Goal: Check status: Check status

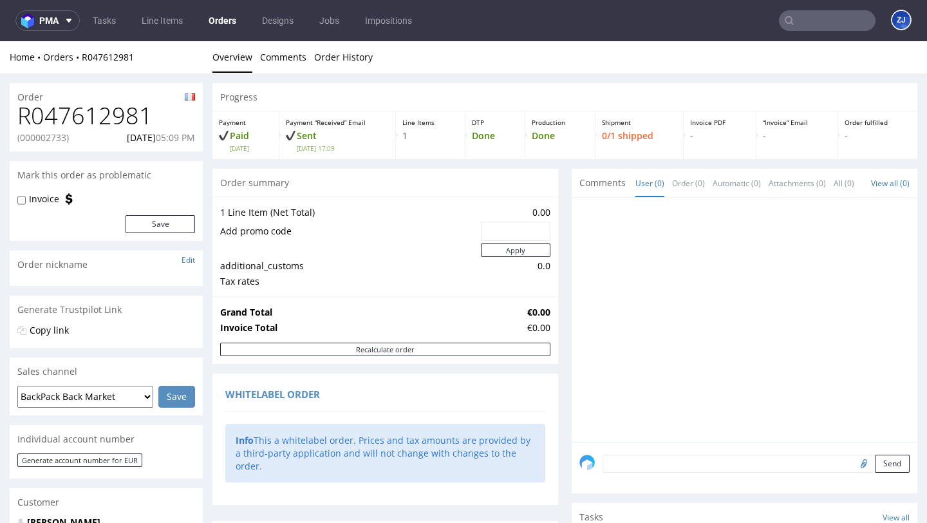
scroll to position [671, 0]
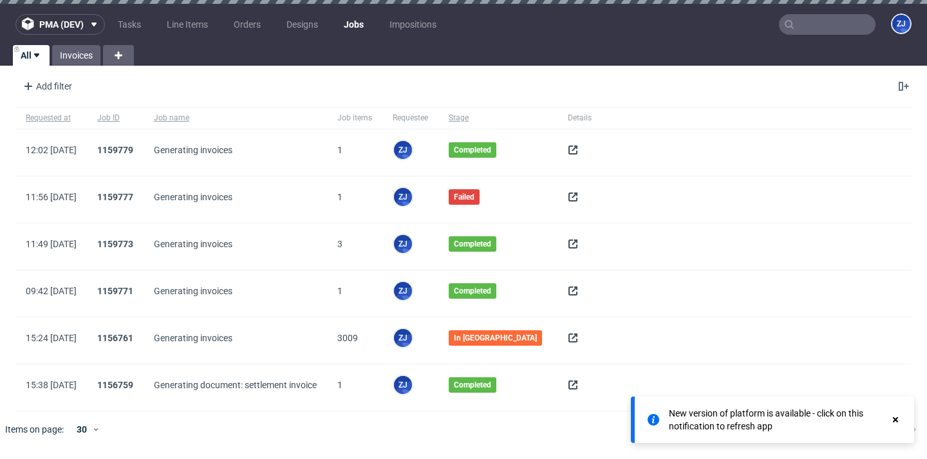
click at [568, 151] on icon at bounding box center [573, 150] width 10 height 10
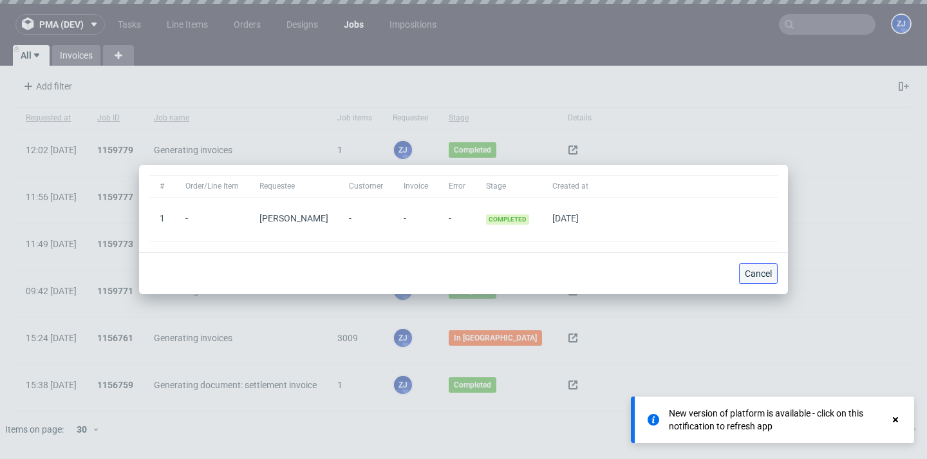
click at [761, 265] on button "Cancel" at bounding box center [758, 273] width 39 height 21
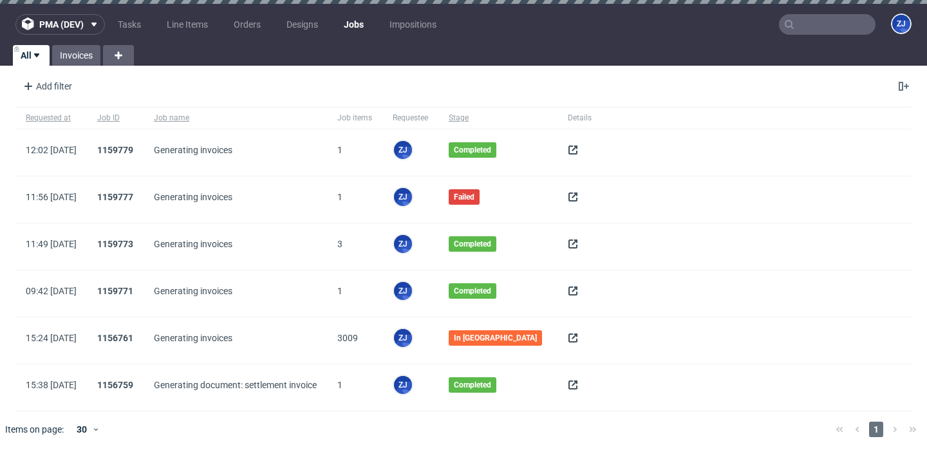
click at [570, 147] on use at bounding box center [572, 149] width 9 height 9
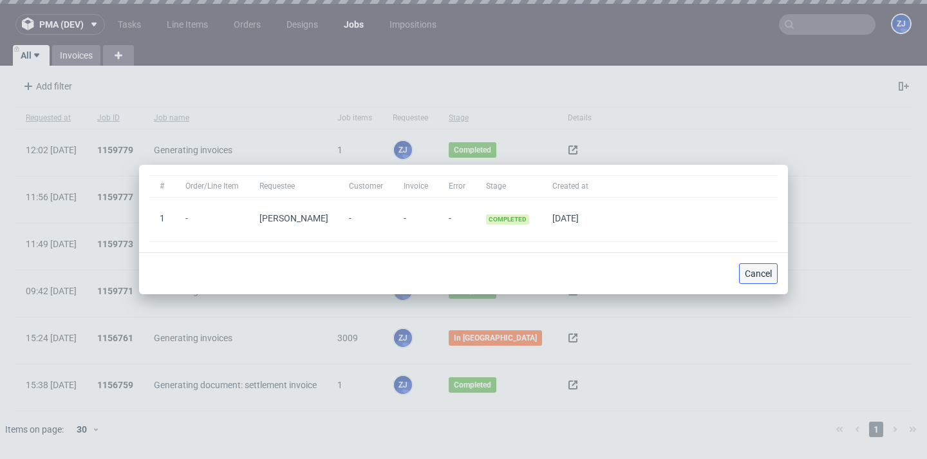
click at [773, 270] on button "Cancel" at bounding box center [758, 273] width 39 height 21
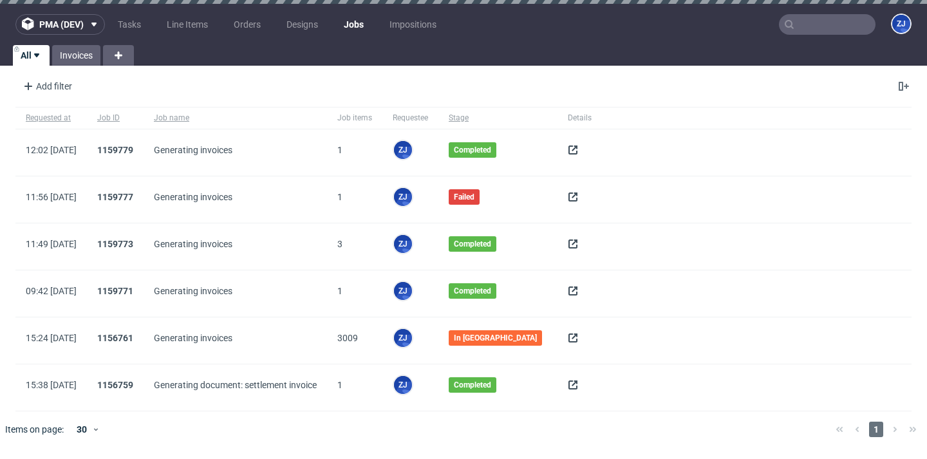
click at [571, 390] on span at bounding box center [573, 387] width 10 height 10
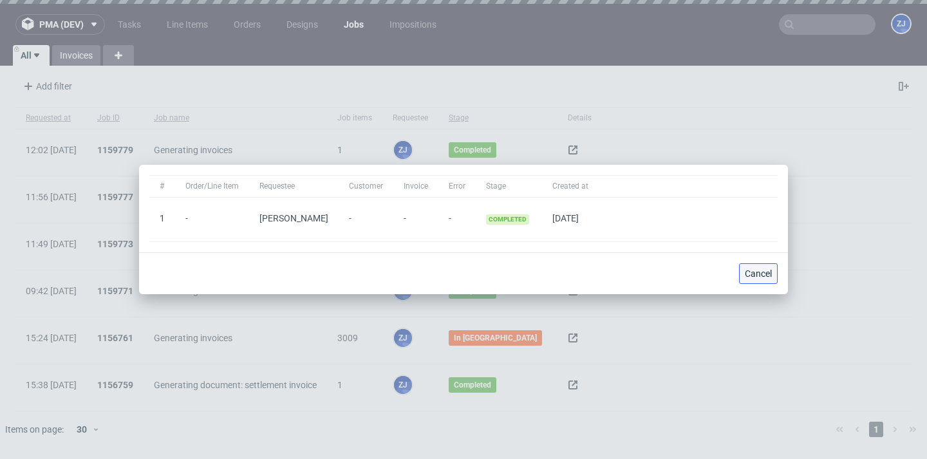
click at [755, 283] on button "Cancel" at bounding box center [758, 273] width 39 height 21
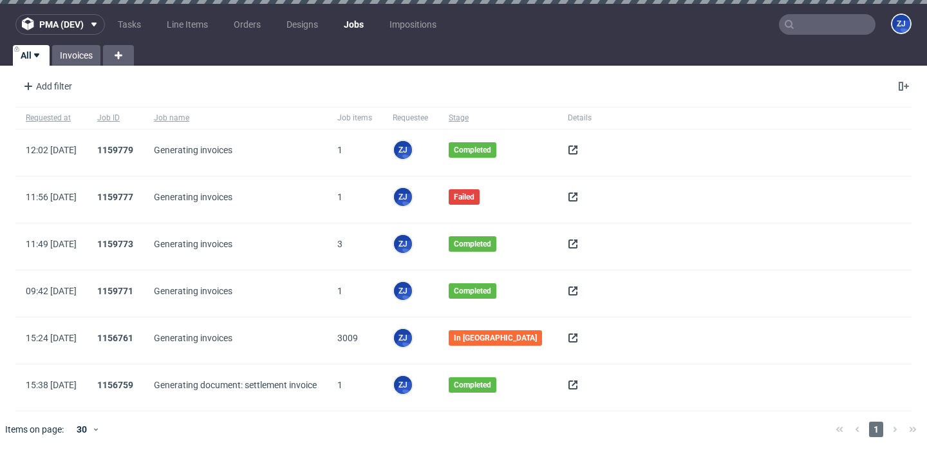
click at [575, 336] on span at bounding box center [580, 340] width 24 height 15
click at [570, 288] on icon at bounding box center [573, 291] width 10 height 10
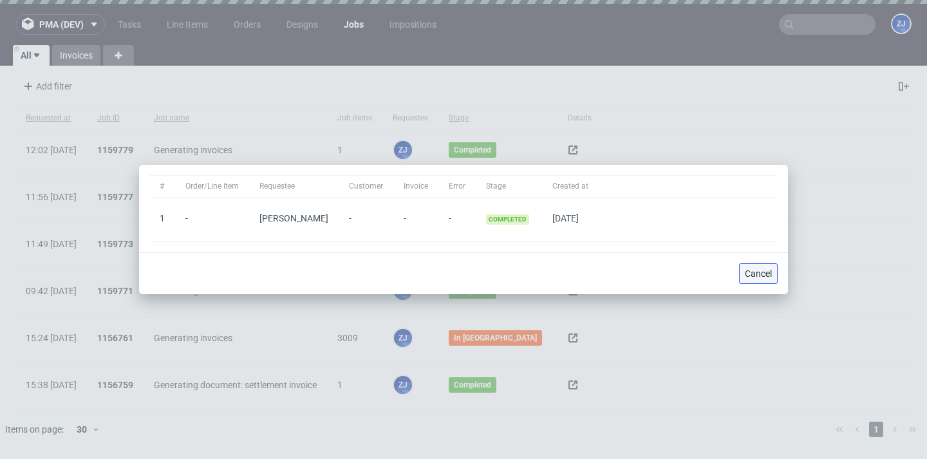
click at [769, 273] on span "Cancel" at bounding box center [758, 273] width 27 height 9
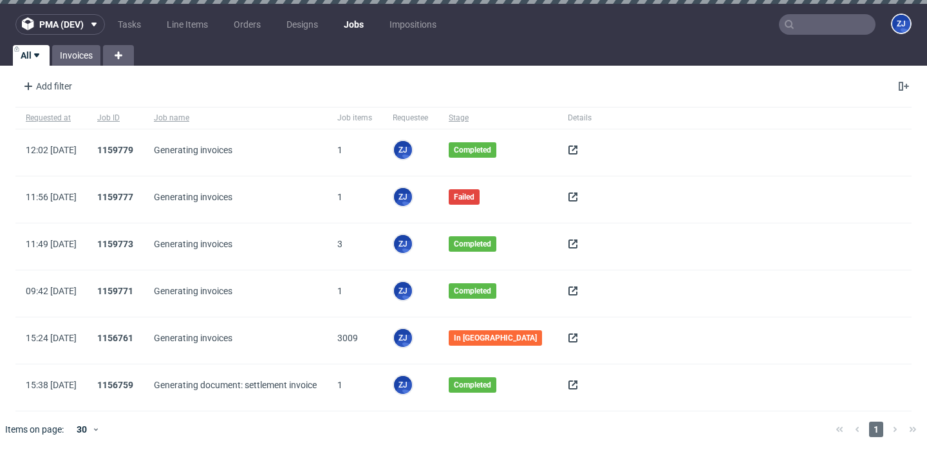
click at [561, 149] on div at bounding box center [579, 152] width 44 height 46
click at [568, 149] on use at bounding box center [572, 149] width 9 height 9
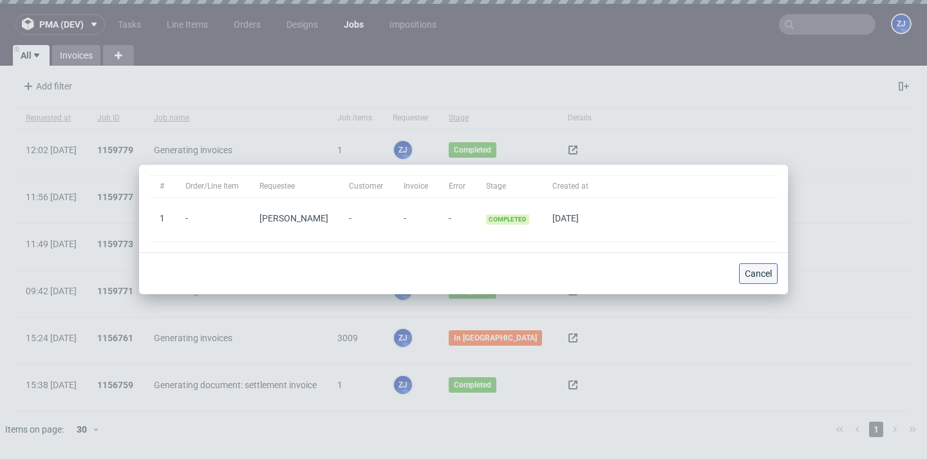
click at [763, 280] on button "Cancel" at bounding box center [758, 273] width 39 height 21
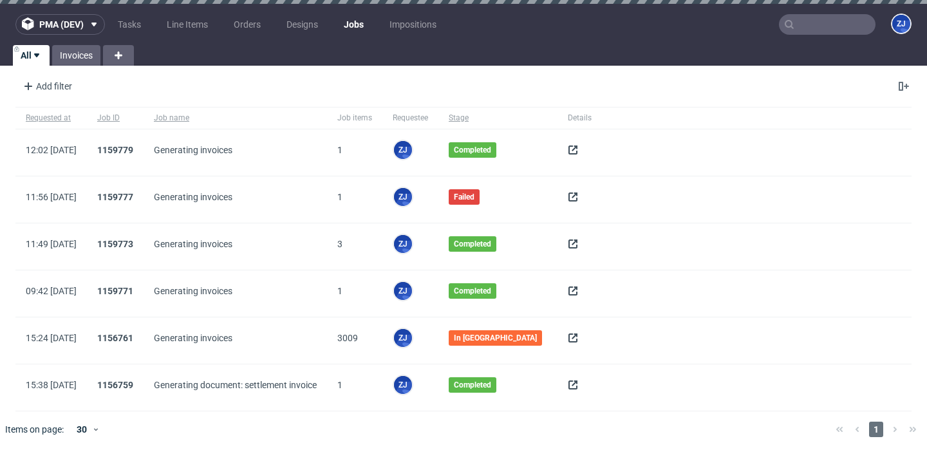
click at [569, 154] on icon at bounding box center [573, 150] width 10 height 10
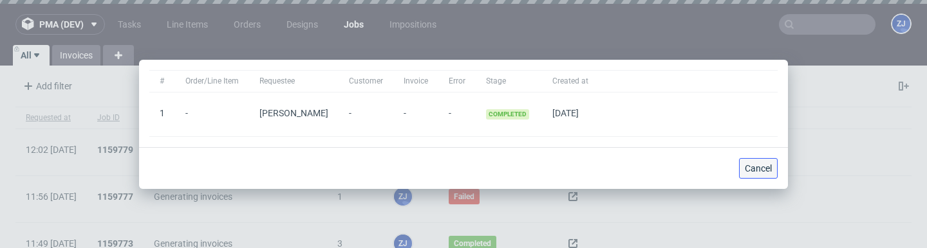
click at [754, 169] on span "Cancel" at bounding box center [758, 168] width 27 height 9
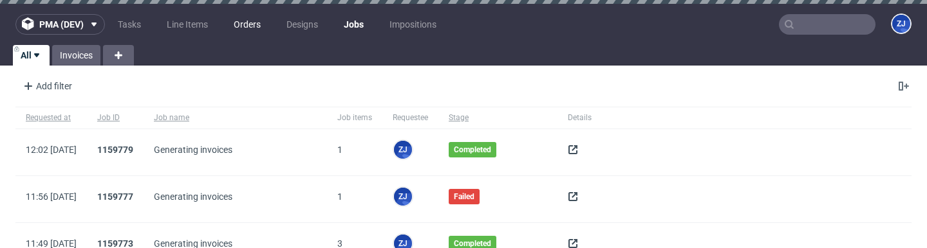
click at [261, 23] on link "Orders" at bounding box center [247, 24] width 42 height 21
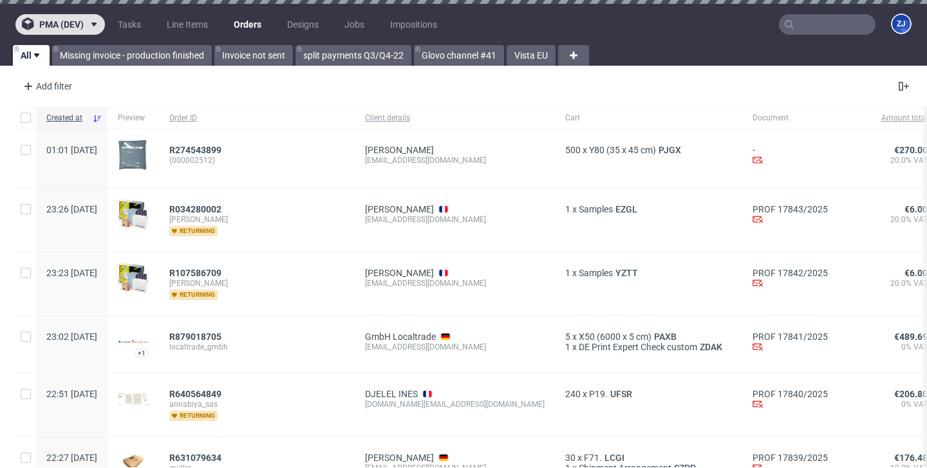
click at [51, 23] on span "pma (dev)" at bounding box center [61, 24] width 44 height 9
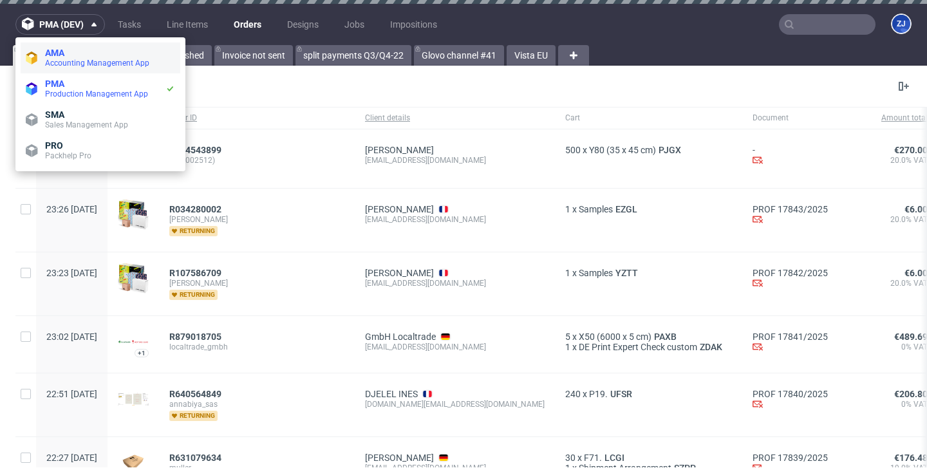
click at [66, 57] on span "AMA" at bounding box center [110, 53] width 130 height 10
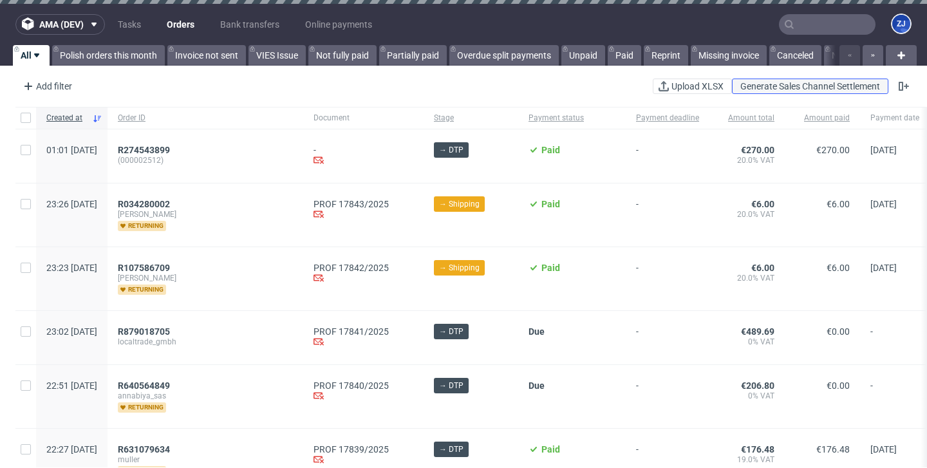
click at [778, 91] on button "Generate Sales Channel Settlement" at bounding box center [810, 86] width 156 height 15
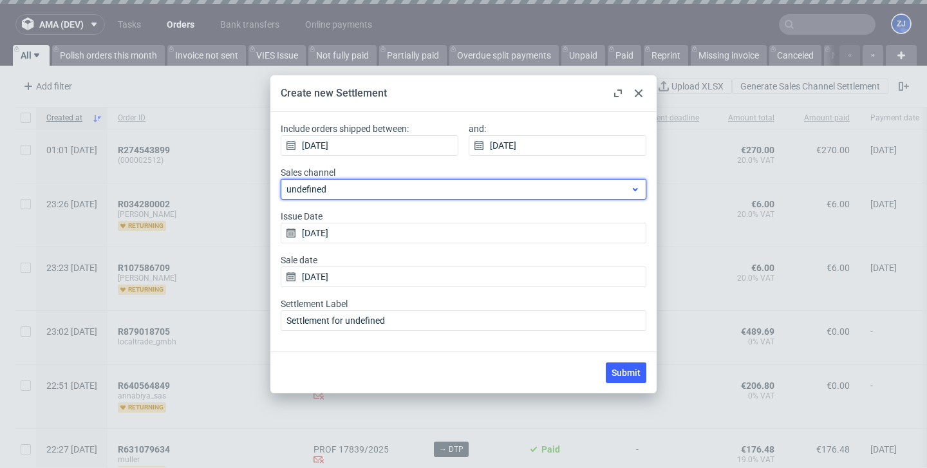
click at [431, 185] on span "undefined" at bounding box center [458, 189] width 344 height 13
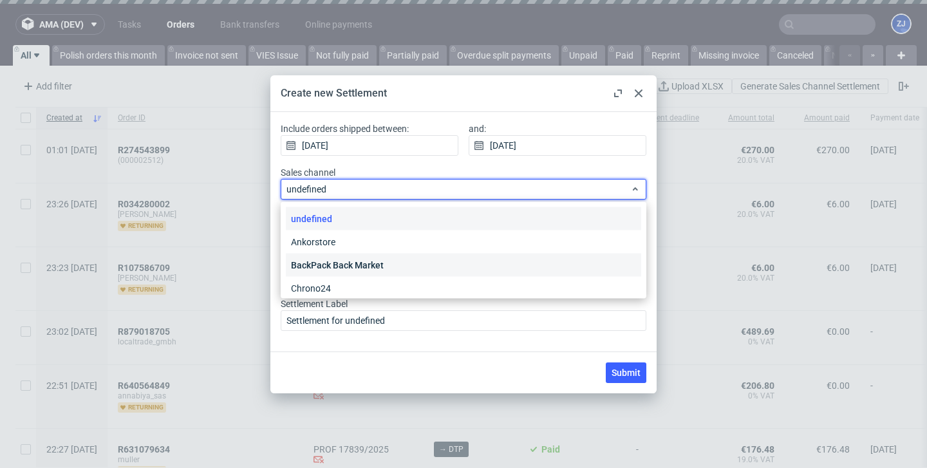
click at [416, 260] on div "BackPack Back Market" at bounding box center [463, 265] width 355 height 23
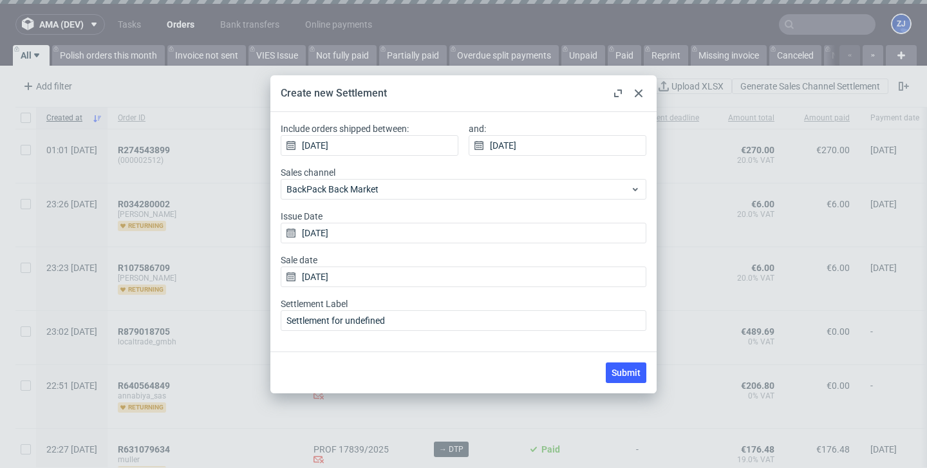
click at [636, 87] on div at bounding box center [638, 93] width 15 height 15
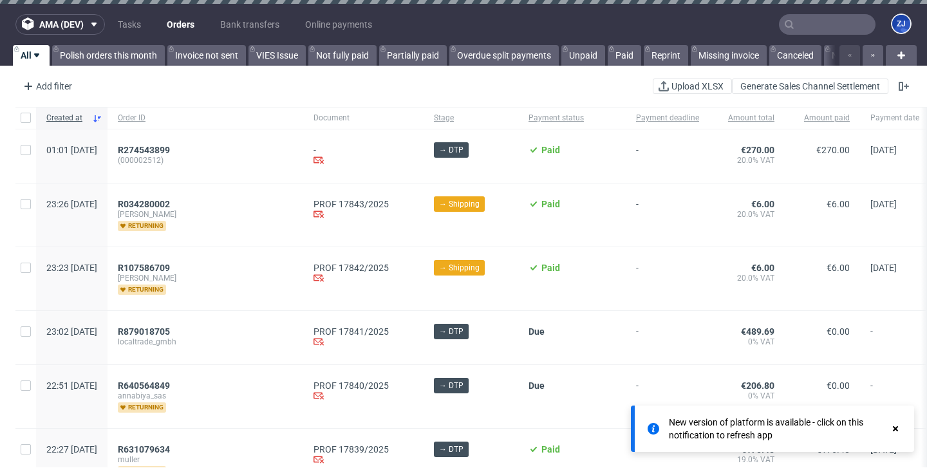
click at [269, 69] on div "ama (dev) Tasks Orders Bank transfers Online payments ZJ All Polish orders this…" at bounding box center [463, 234] width 927 height 468
click at [88, 26] on span at bounding box center [91, 24] width 15 height 10
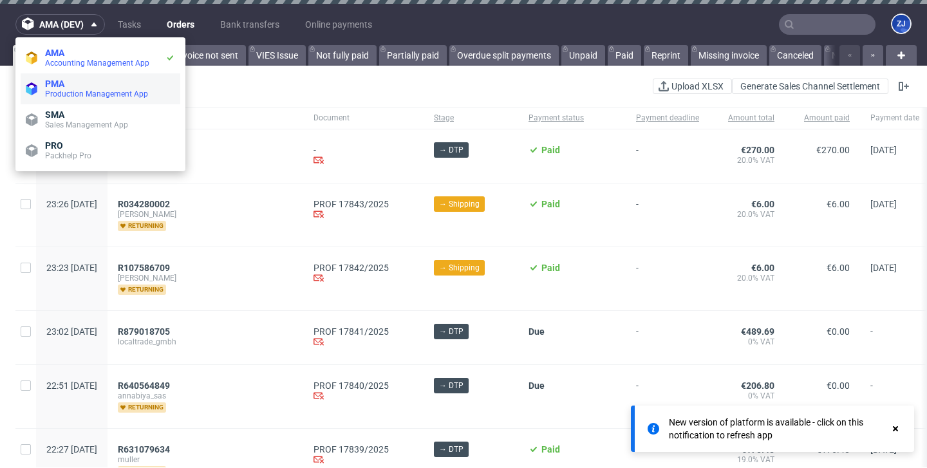
click at [81, 95] on span "Production Management App" at bounding box center [96, 93] width 103 height 9
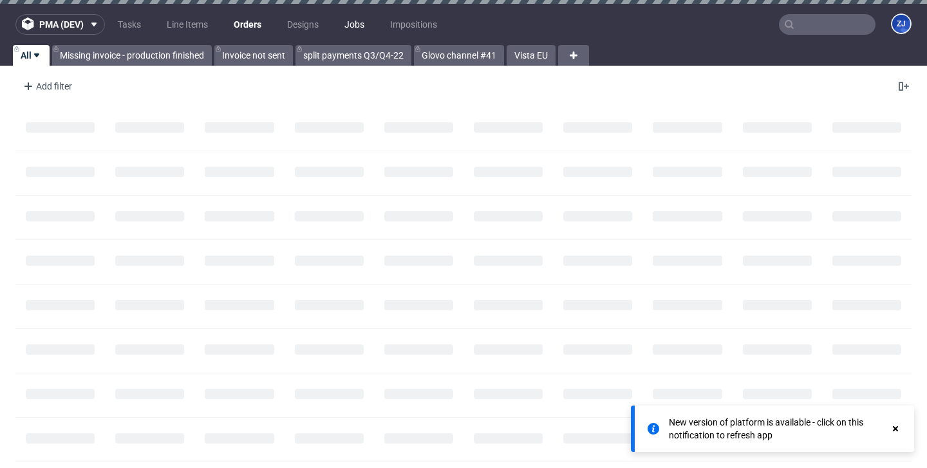
click at [358, 23] on link "Jobs" at bounding box center [354, 24] width 35 height 21
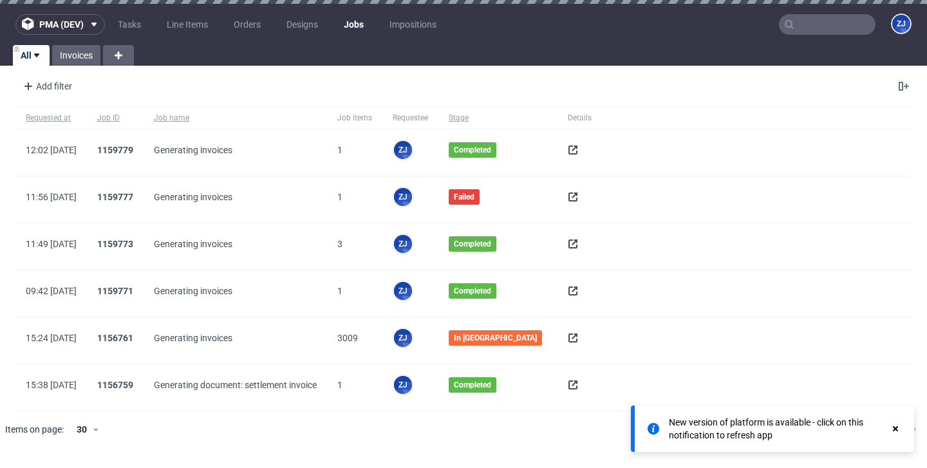
click at [562, 152] on div at bounding box center [579, 152] width 44 height 46
click at [572, 152] on use at bounding box center [572, 149] width 9 height 9
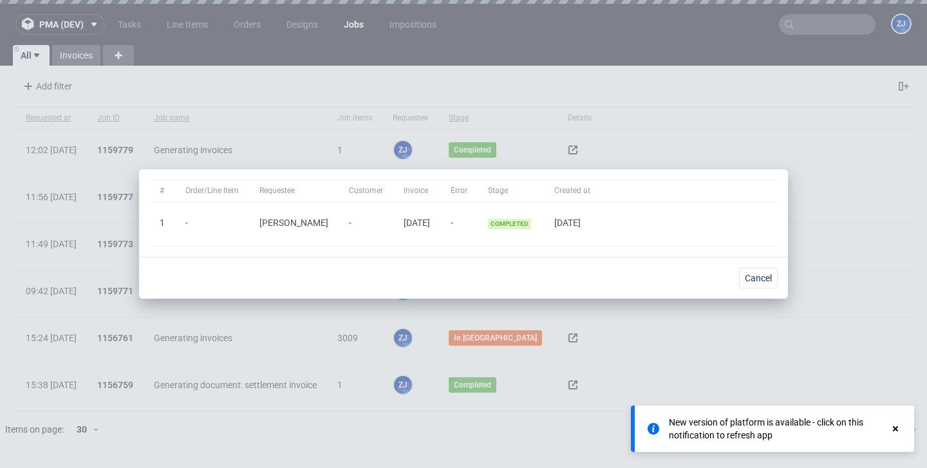
click at [430, 219] on span "2/09/2025" at bounding box center [417, 223] width 26 height 10
copy span "2/09/2025"
click at [763, 278] on span "Cancel" at bounding box center [758, 278] width 27 height 9
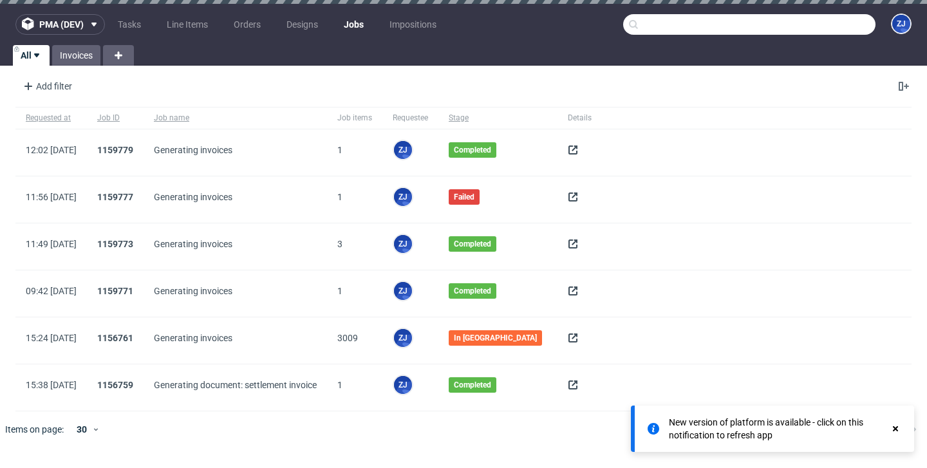
click at [840, 34] on input "text" at bounding box center [749, 24] width 252 height 21
paste input "2/09/2025"
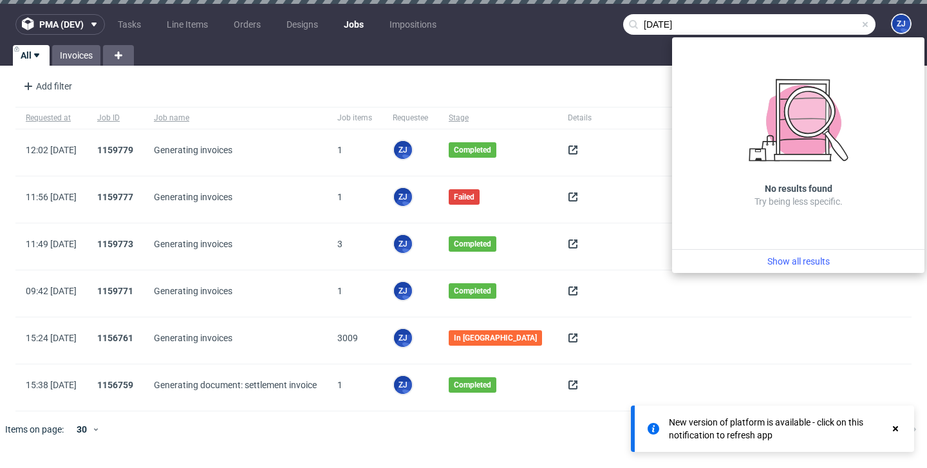
click at [647, 20] on input "2/09/2025" at bounding box center [749, 24] width 252 height 21
type input "2/09/2025"
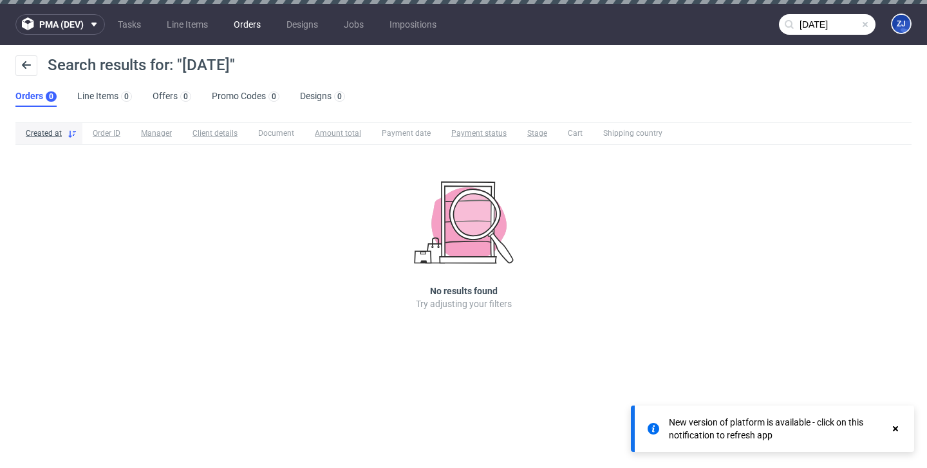
click at [237, 16] on link "Orders" at bounding box center [247, 24] width 42 height 21
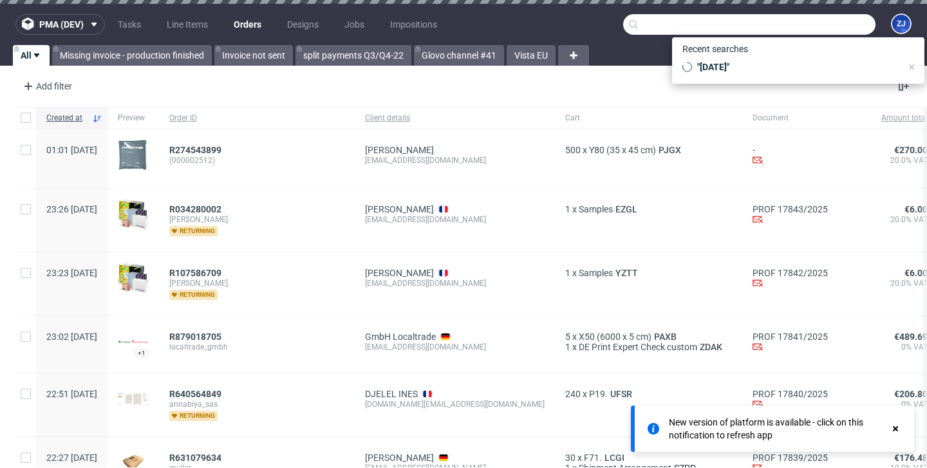
click at [817, 19] on input "text" at bounding box center [749, 24] width 252 height 21
paste input "2/09/2025"
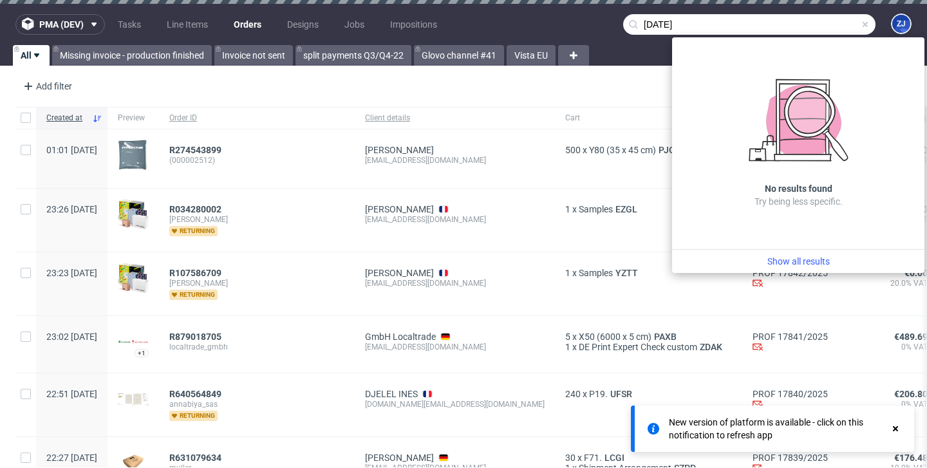
type input "2/09/2025"
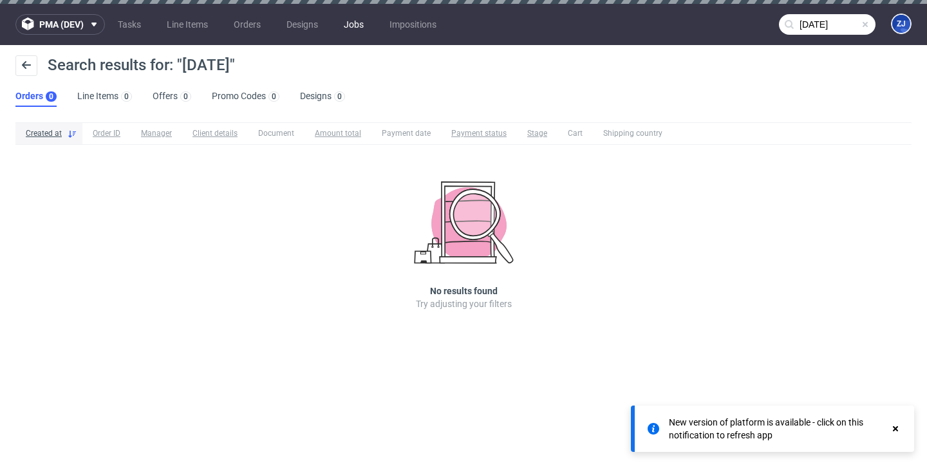
click at [353, 22] on link "Jobs" at bounding box center [353, 24] width 35 height 21
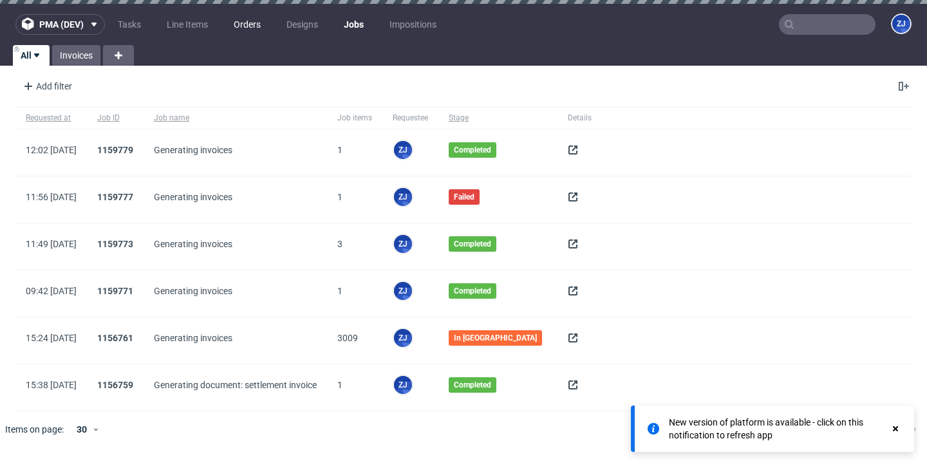
click at [250, 24] on link "Orders" at bounding box center [247, 24] width 42 height 21
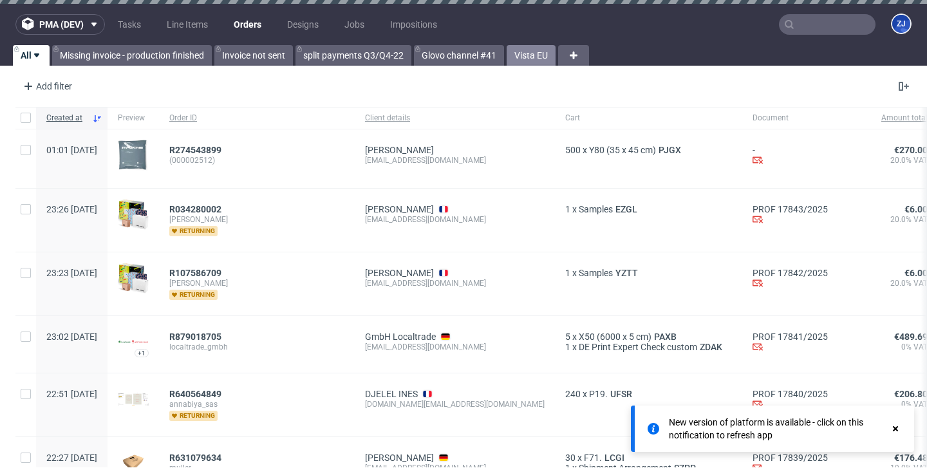
click at [534, 56] on link "Vista EU" at bounding box center [530, 55] width 49 height 21
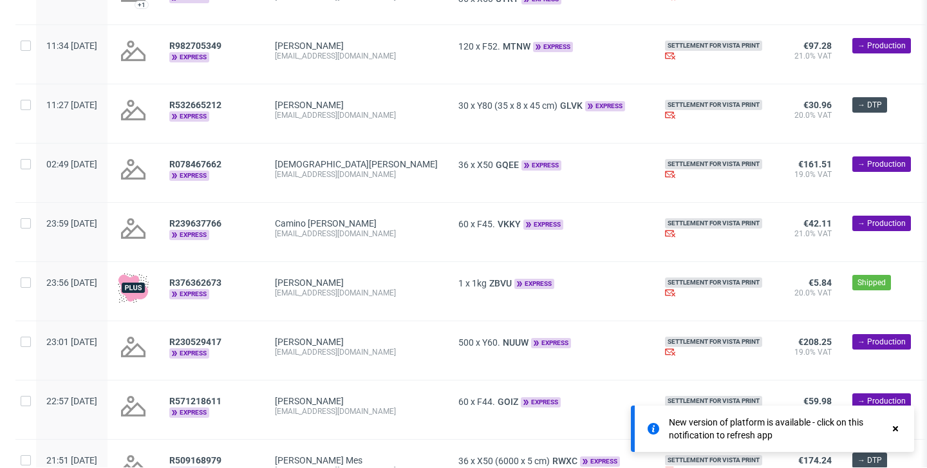
scroll to position [1493, 0]
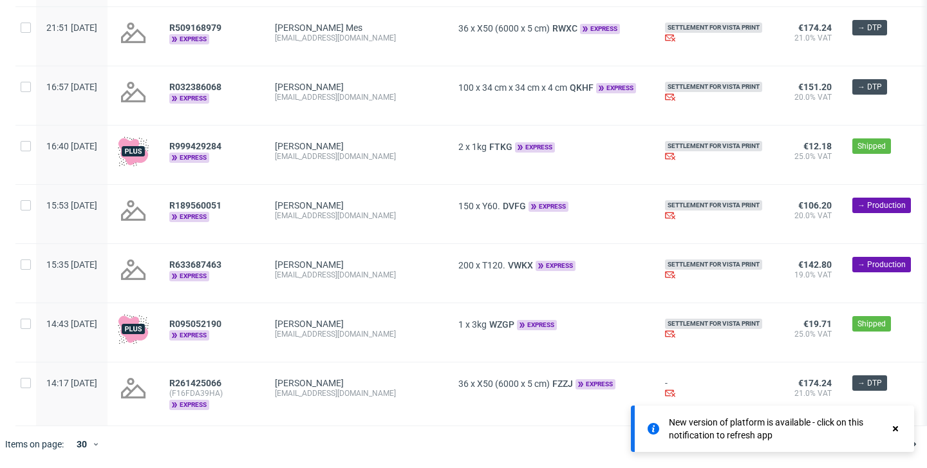
click at [895, 429] on use at bounding box center [895, 428] width 5 height 5
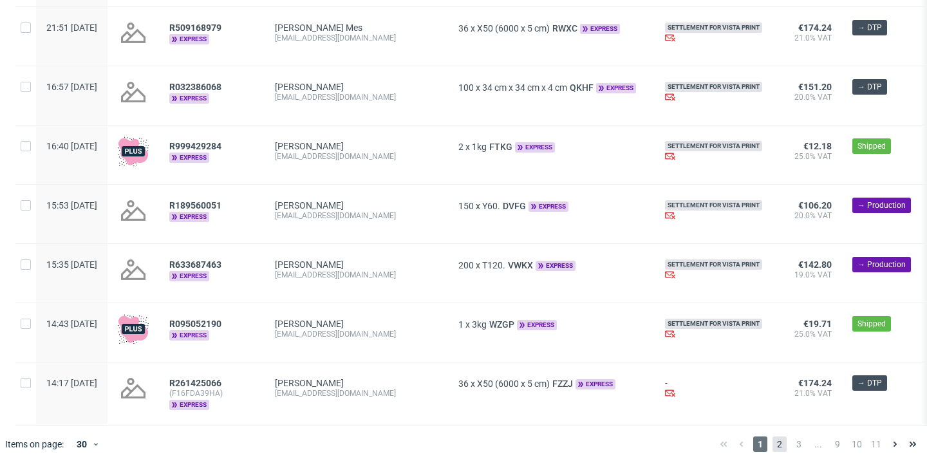
click at [772, 443] on span "2" at bounding box center [779, 443] width 14 height 15
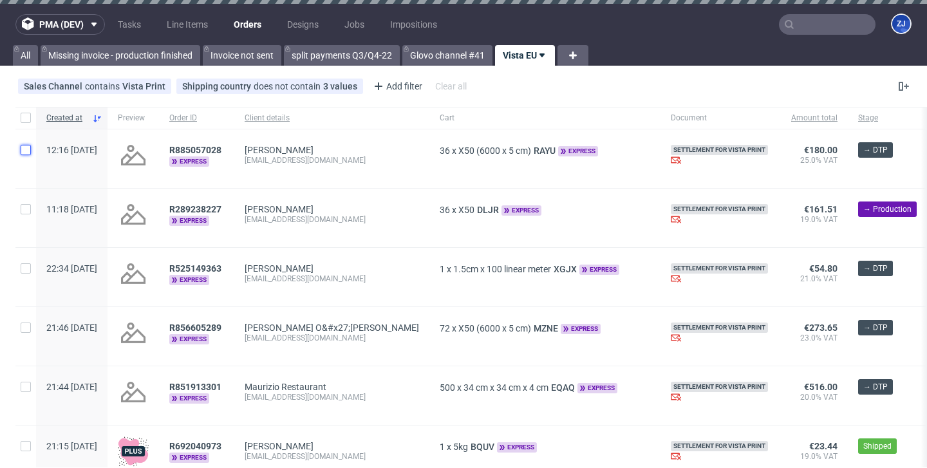
click at [30, 149] on input "checkbox" at bounding box center [26, 150] width 10 height 10
checkbox input "true"
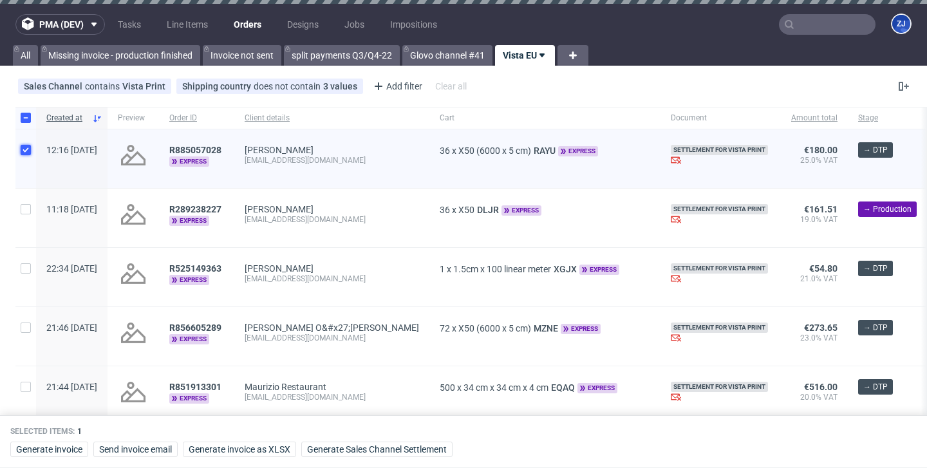
click at [30, 149] on input "checkbox" at bounding box center [26, 150] width 10 height 10
checkbox input "false"
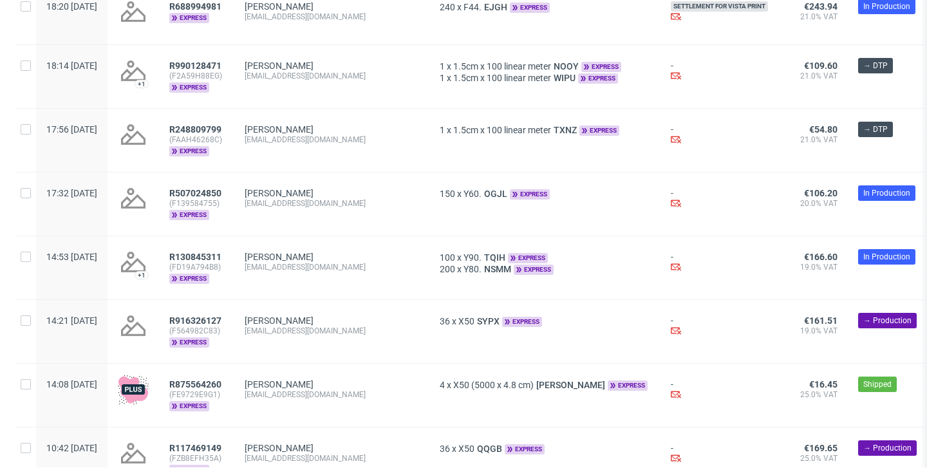
scroll to position [505, 0]
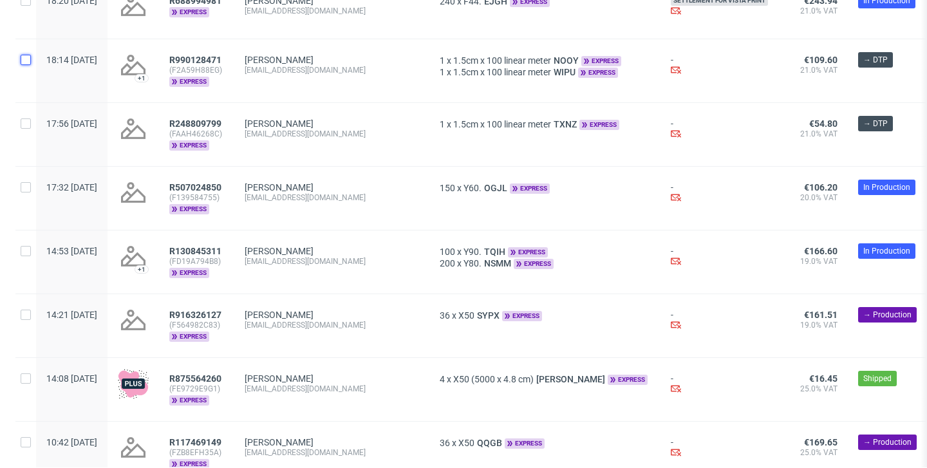
click at [29, 62] on input "checkbox" at bounding box center [26, 60] width 10 height 10
checkbox input "true"
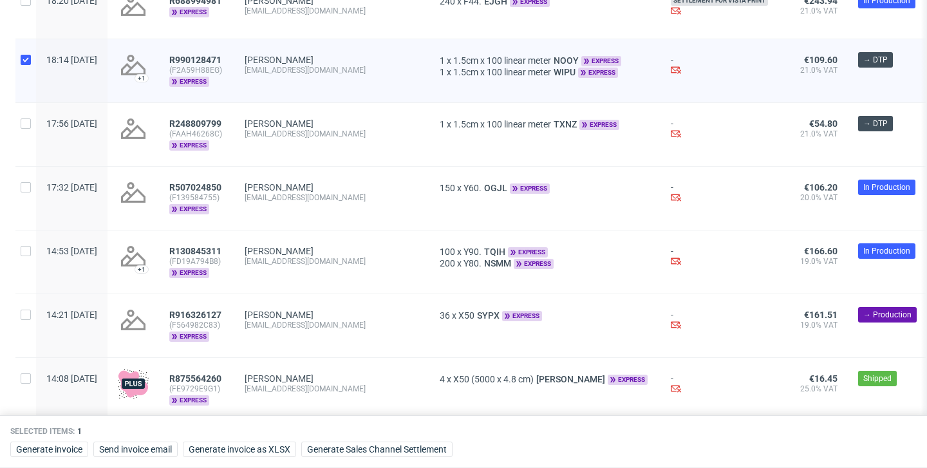
click at [29, 132] on div at bounding box center [25, 134] width 21 height 63
checkbox input "true"
click at [27, 183] on div at bounding box center [25, 198] width 21 height 63
checkbox input "true"
click at [26, 255] on input "checkbox" at bounding box center [26, 251] width 10 height 10
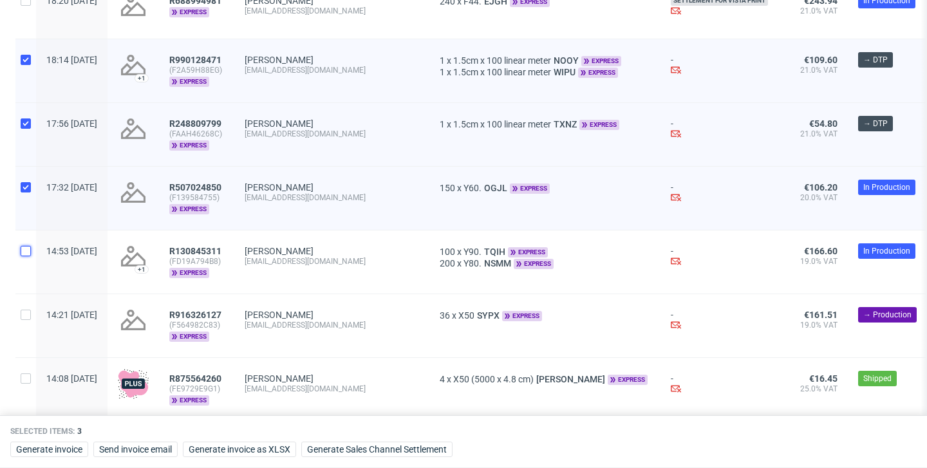
checkbox input "true"
click at [25, 320] on input "checkbox" at bounding box center [26, 315] width 10 height 10
checkbox input "true"
click at [371, 453] on span "Generate Sales Channel Settlement" at bounding box center [377, 449] width 140 height 9
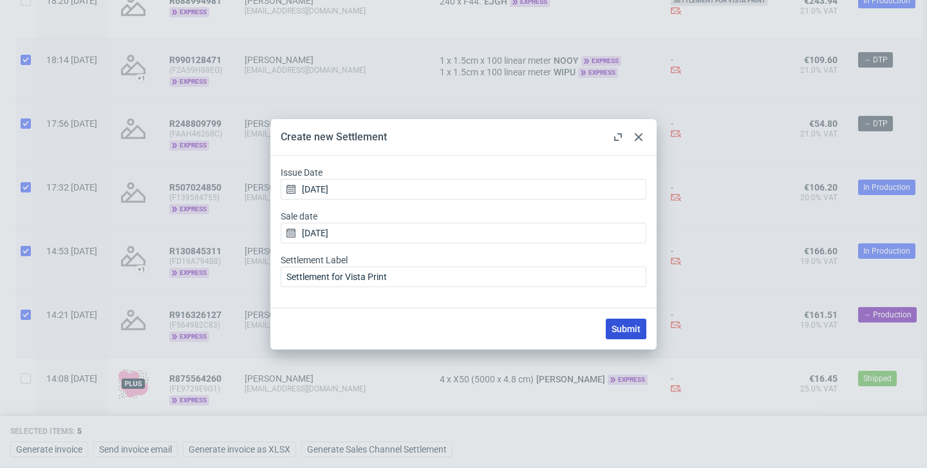
click at [633, 322] on button "Submit" at bounding box center [626, 329] width 41 height 21
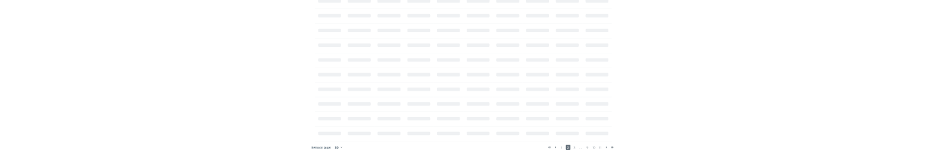
scroll to position [0, 0]
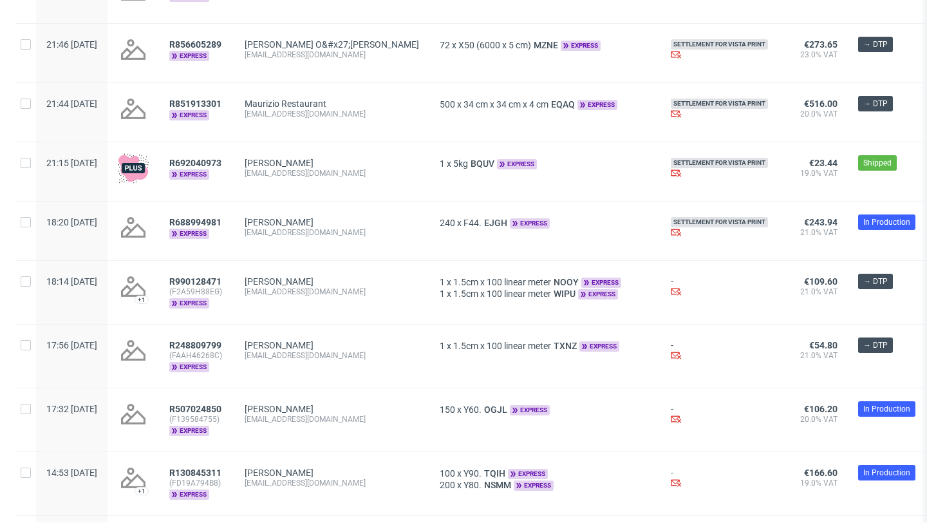
scroll to position [282, 0]
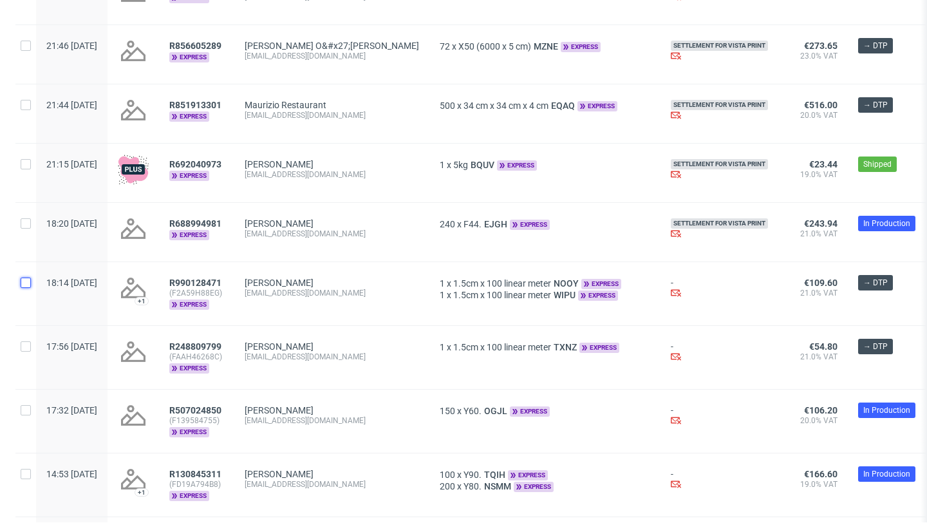
click at [26, 154] on input "checkbox" at bounding box center [26, 282] width 10 height 10
checkbox input "true"
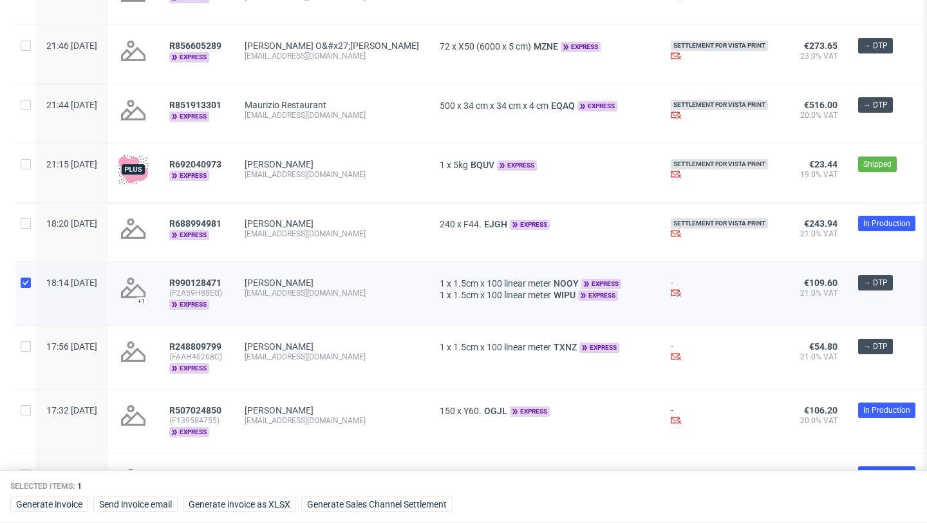
click at [22, 154] on div at bounding box center [25, 357] width 21 height 63
checkbox input "true"
click at [24, 154] on input "checkbox" at bounding box center [26, 410] width 10 height 10
checkbox input "true"
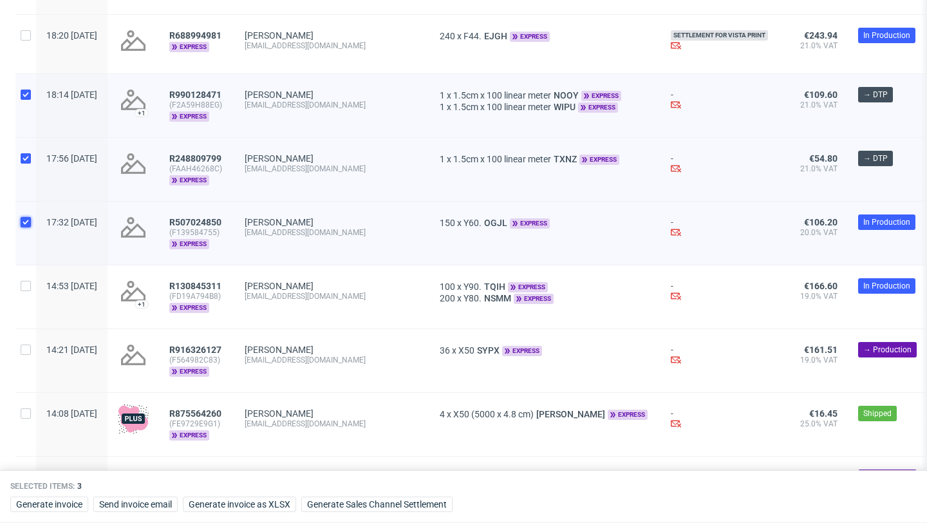
scroll to position [491, 0]
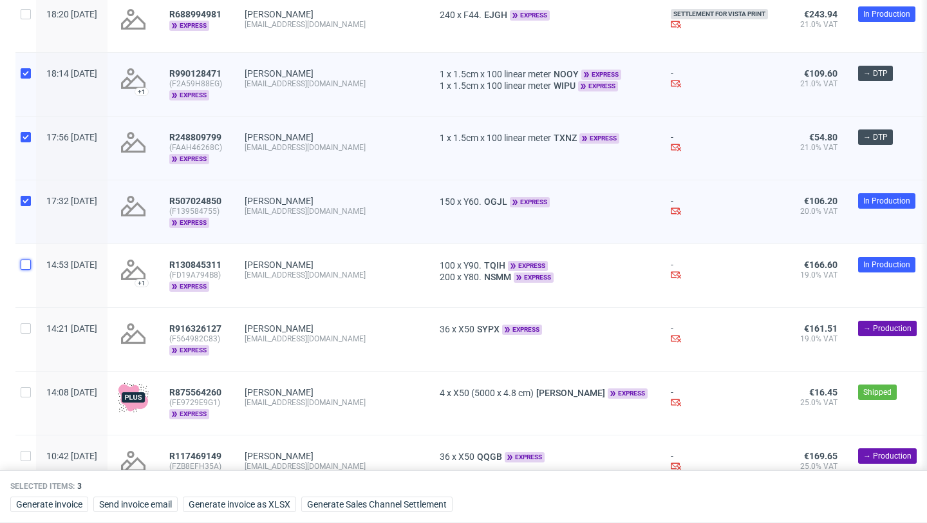
click at [26, 154] on input "checkbox" at bounding box center [26, 264] width 10 height 10
checkbox input "true"
click at [26, 154] on div at bounding box center [25, 339] width 21 height 63
checkbox input "true"
click at [28, 154] on input "checkbox" at bounding box center [26, 392] width 10 height 10
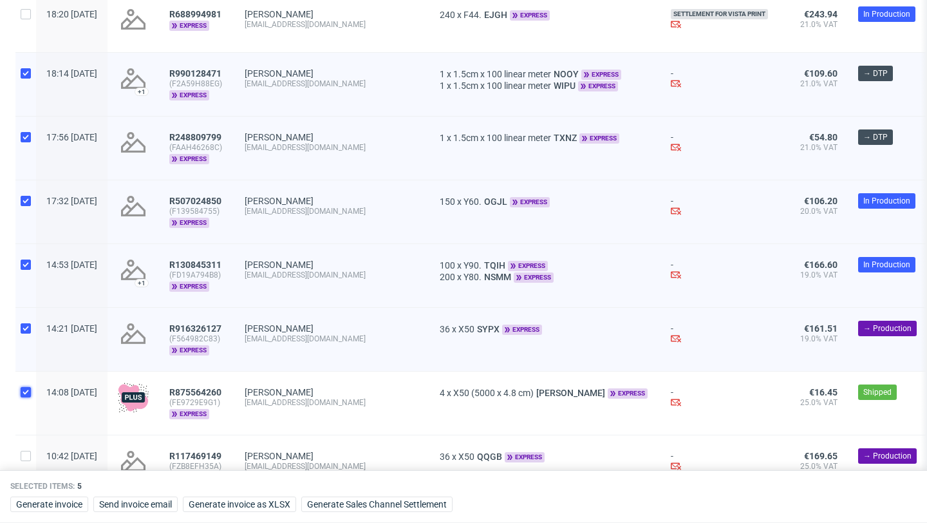
checkbox input "true"
click at [390, 154] on button "Generate Sales Channel Settlement" at bounding box center [376, 503] width 151 height 15
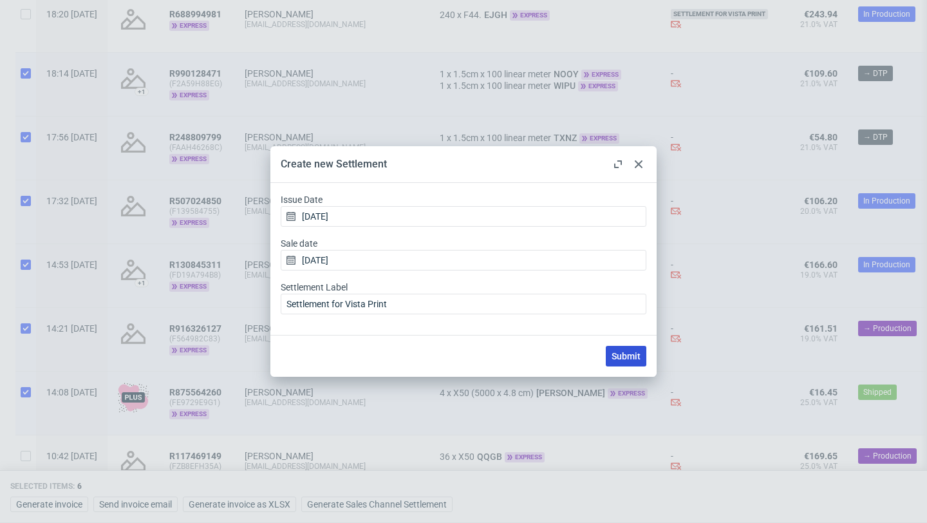
click at [625, 154] on span "Submit" at bounding box center [625, 355] width 29 height 9
checkbox input "false"
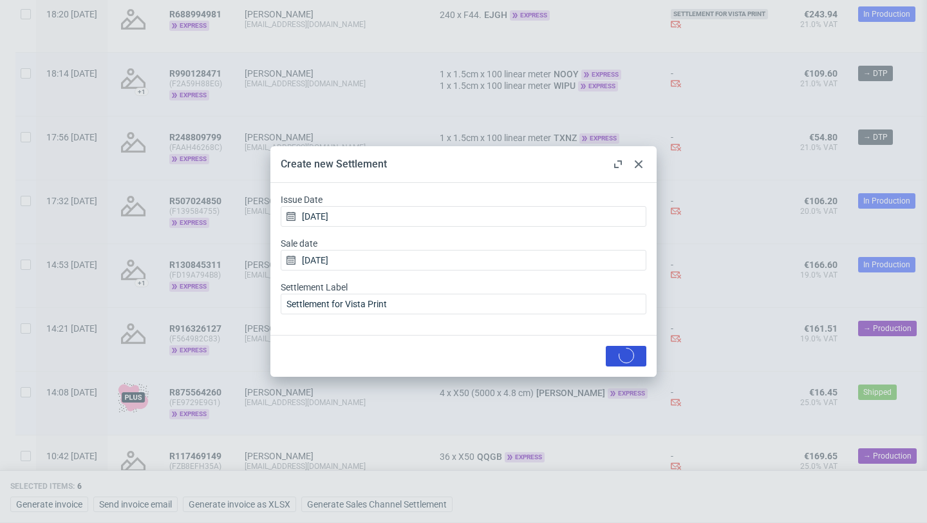
checkbox input "false"
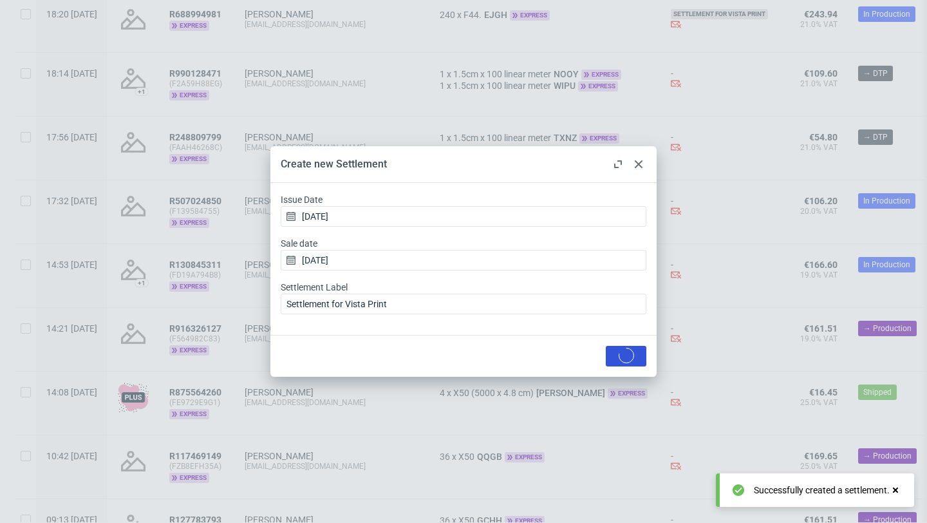
scroll to position [0, 0]
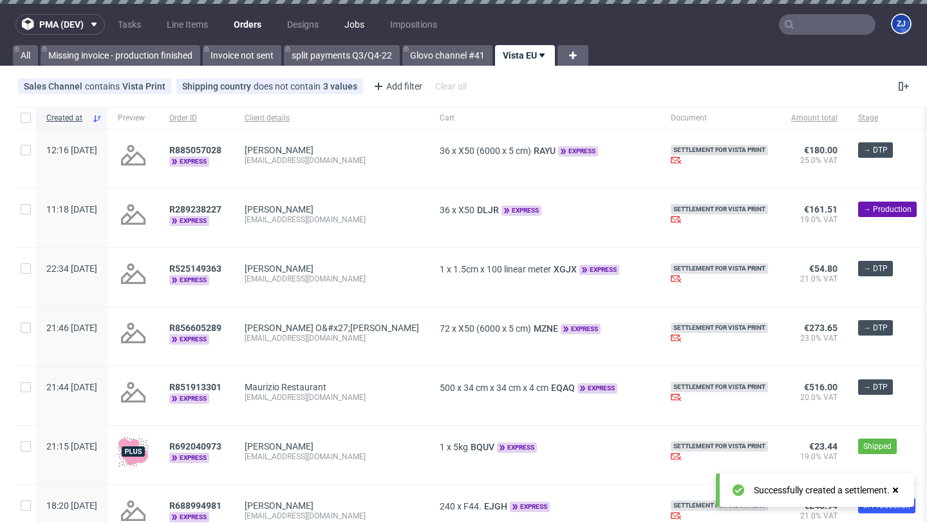
click at [354, 26] on link "Jobs" at bounding box center [354, 24] width 35 height 21
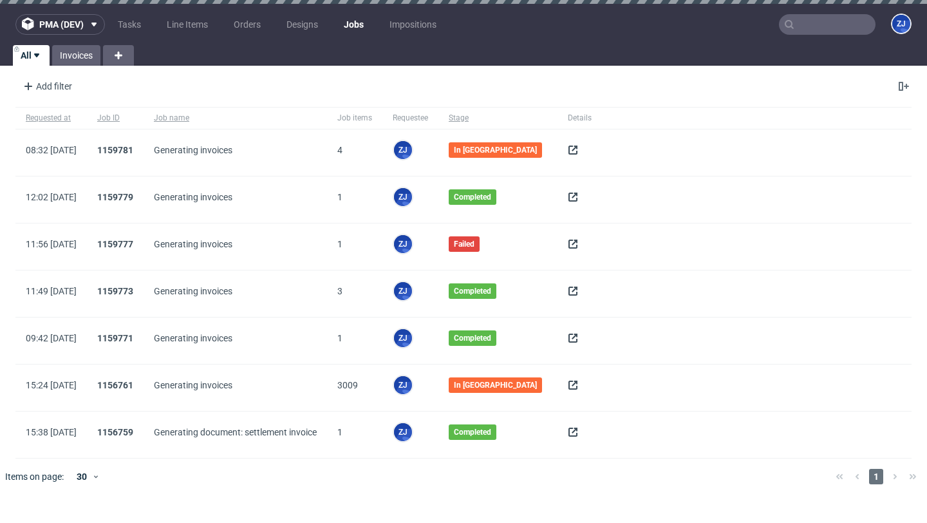
click at [570, 151] on icon at bounding box center [573, 150] width 10 height 10
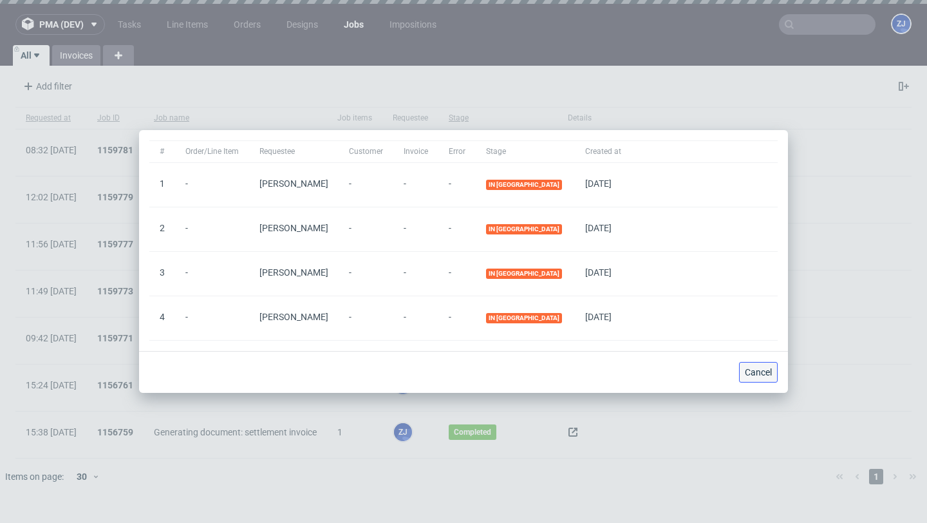
click at [773, 367] on button "Cancel" at bounding box center [758, 372] width 39 height 21
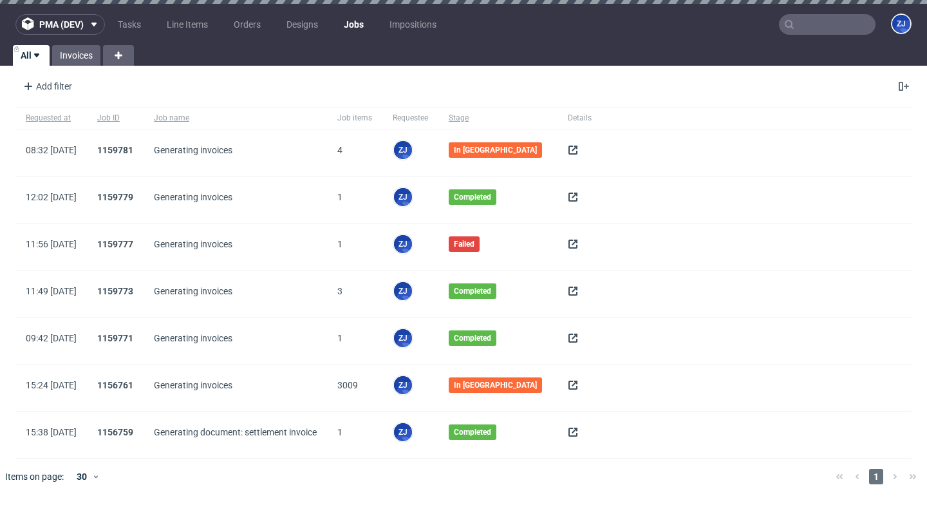
click at [568, 154] on icon at bounding box center [573, 150] width 10 height 10
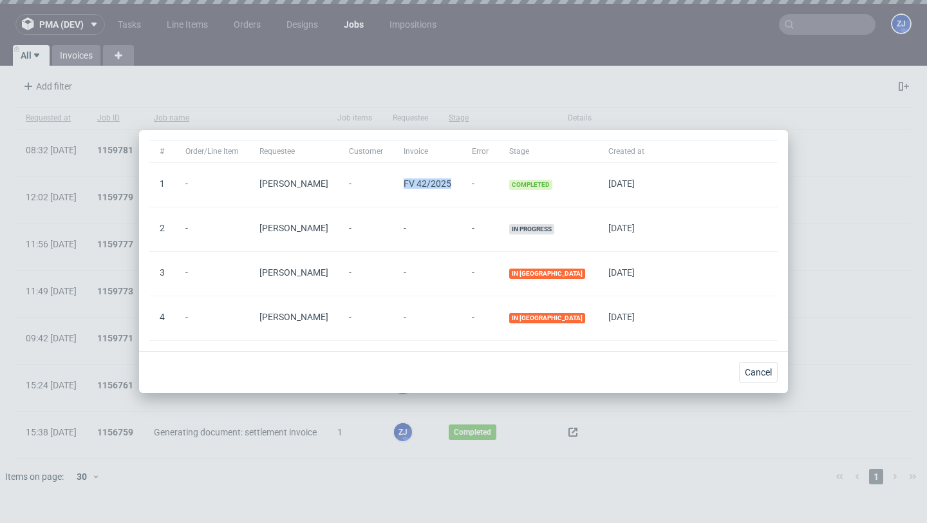
drag, startPoint x: 466, startPoint y: 185, endPoint x: 417, endPoint y: 184, distance: 48.9
click at [417, 184] on div "FV 42/2025" at bounding box center [427, 185] width 68 height 44
copy span "FV 42/2025"
click at [770, 369] on span "Cancel" at bounding box center [758, 371] width 27 height 9
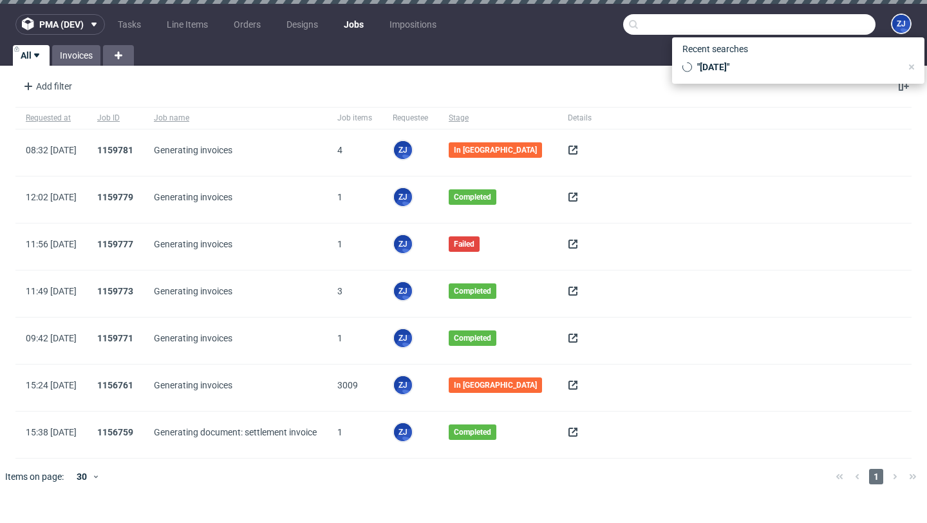
click at [815, 24] on input "text" at bounding box center [749, 24] width 252 height 21
paste input "FV 42/2025"
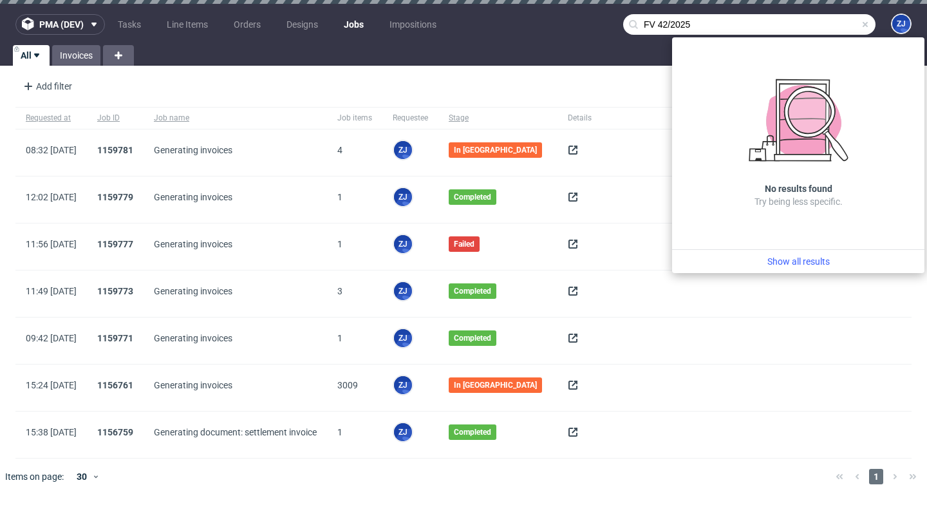
type input "FV 42/2025"
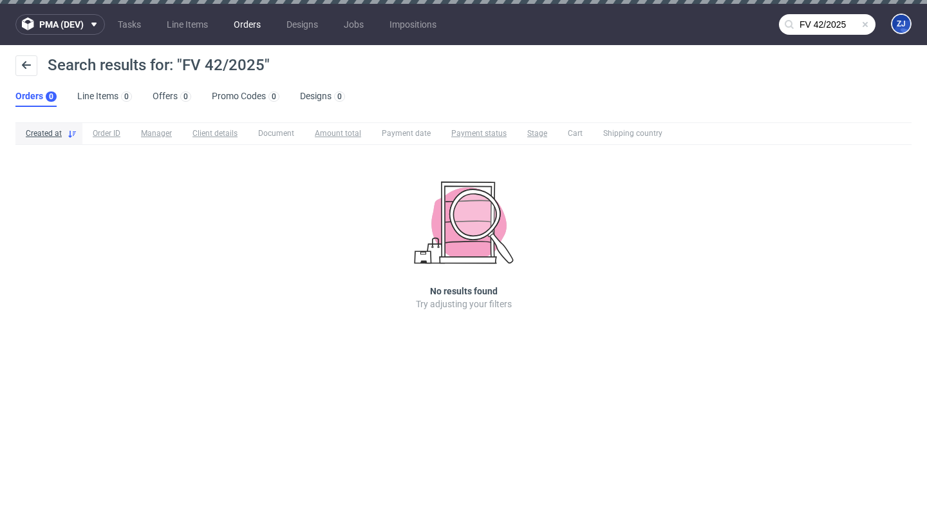
click at [256, 24] on link "Orders" at bounding box center [247, 24] width 42 height 21
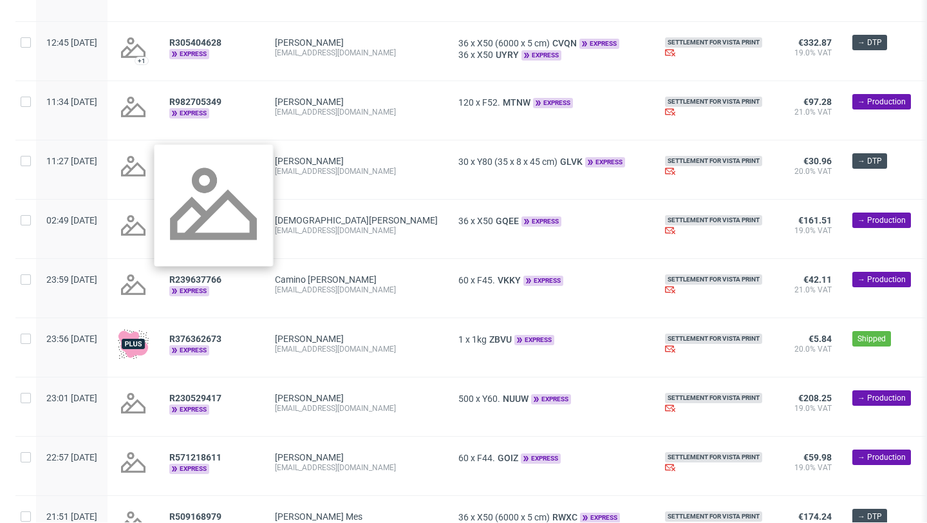
scroll to position [1438, 0]
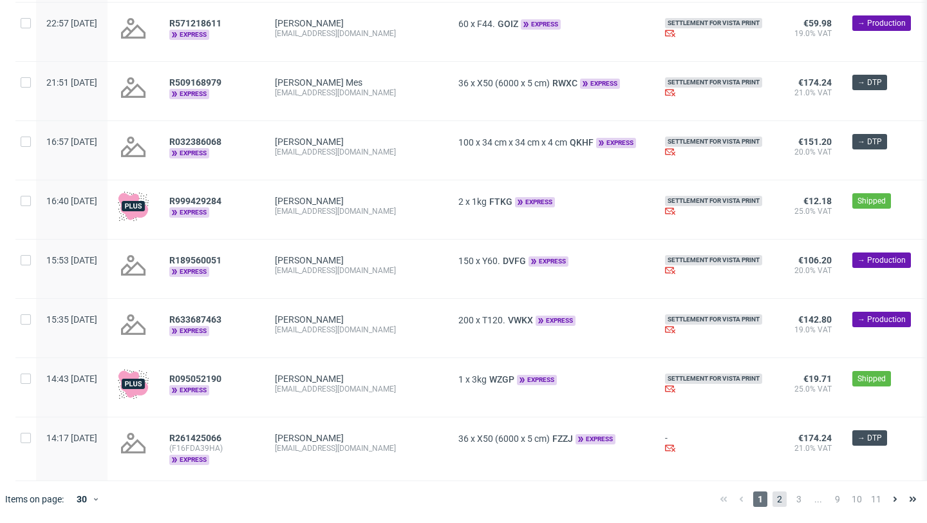
click at [772, 500] on span "2" at bounding box center [779, 498] width 14 height 15
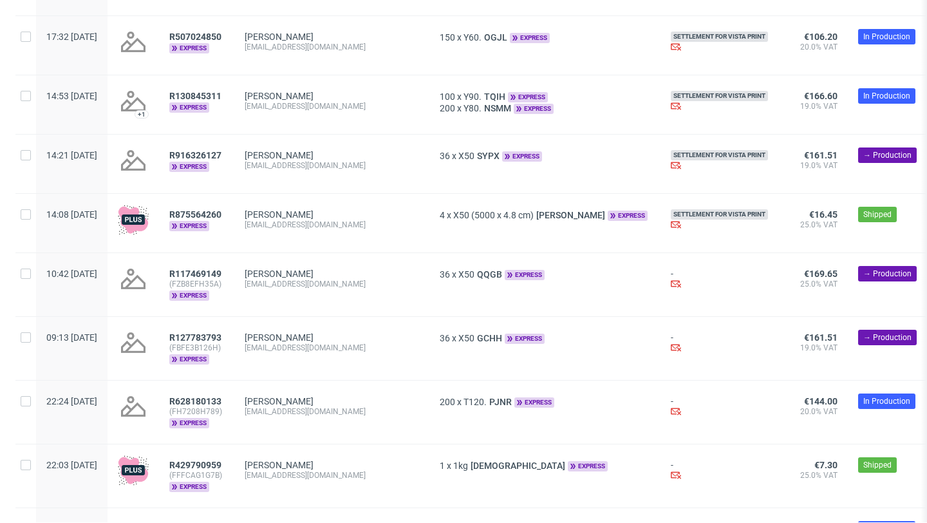
scroll to position [649, 0]
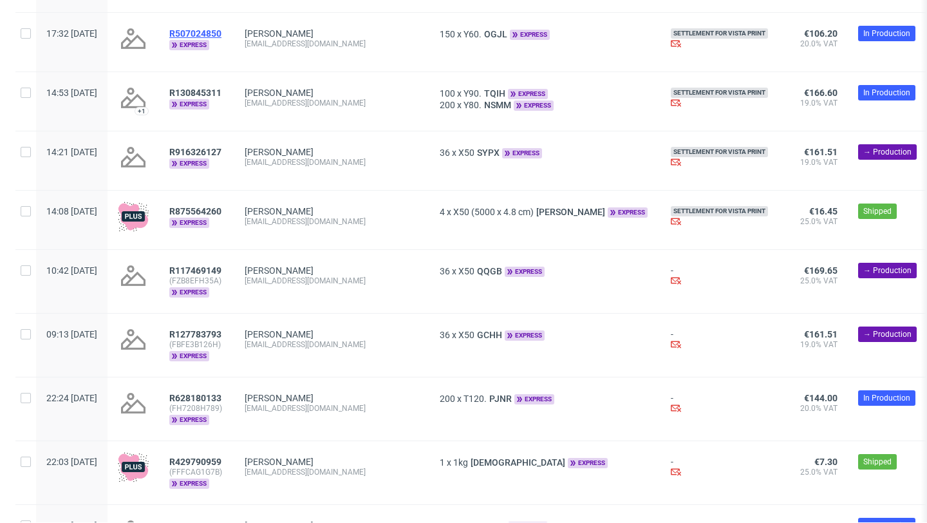
click at [221, 34] on span "R507024850" at bounding box center [195, 33] width 52 height 10
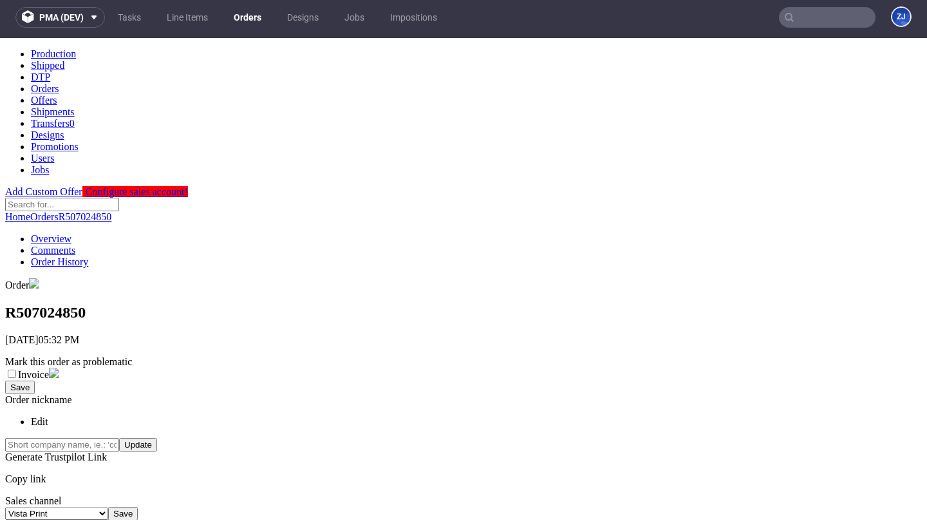
scroll to position [313, 0]
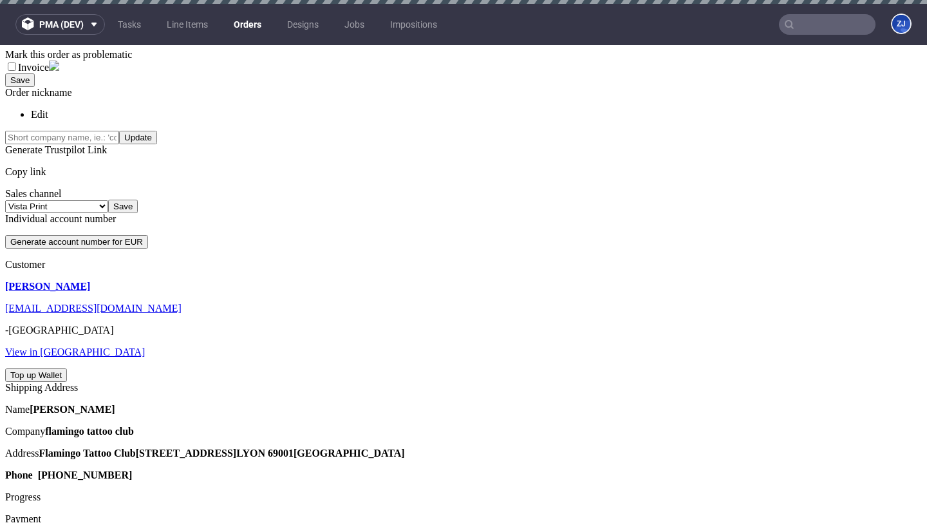
scroll to position [459, 0]
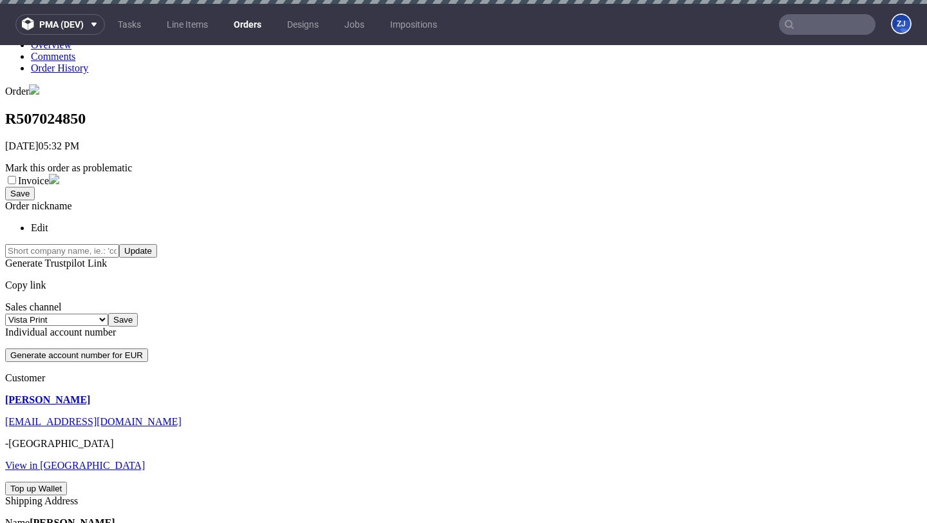
scroll to position [230, 0]
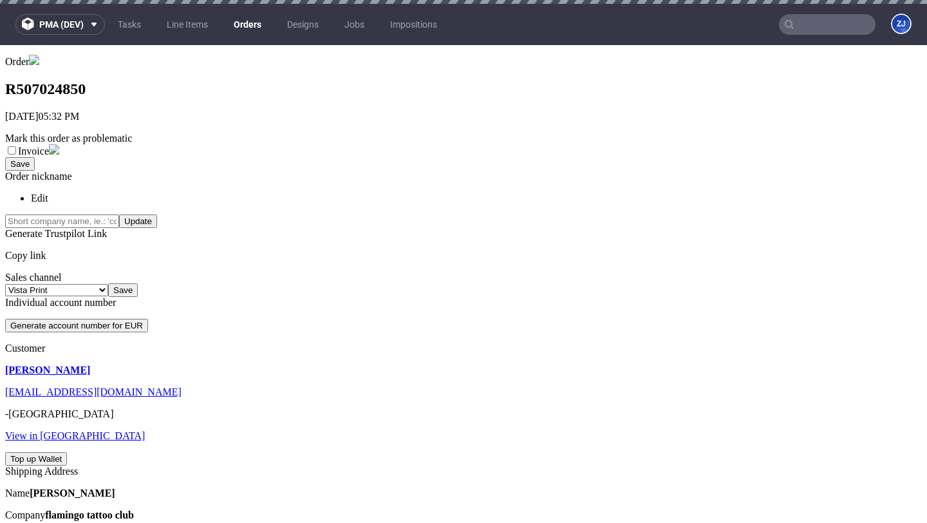
drag, startPoint x: 276, startPoint y: 429, endPoint x: 221, endPoint y: 435, distance: 55.1
copy link "FV 42/2025"
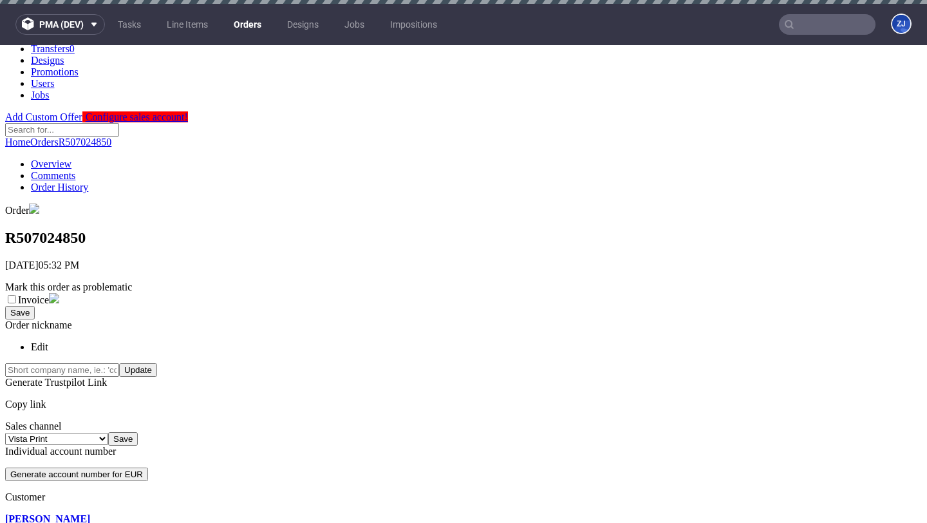
scroll to position [0, 0]
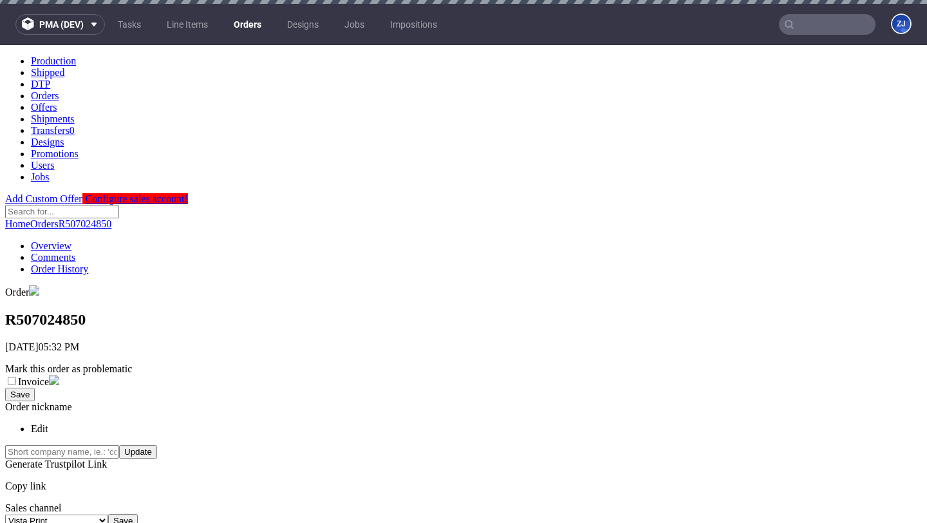
click at [817, 35] on nav "pma (dev) Tasks Line Items Orders Designs Jobs Impositions ZJ" at bounding box center [463, 24] width 927 height 41
click at [817, 26] on input "text" at bounding box center [827, 24] width 97 height 21
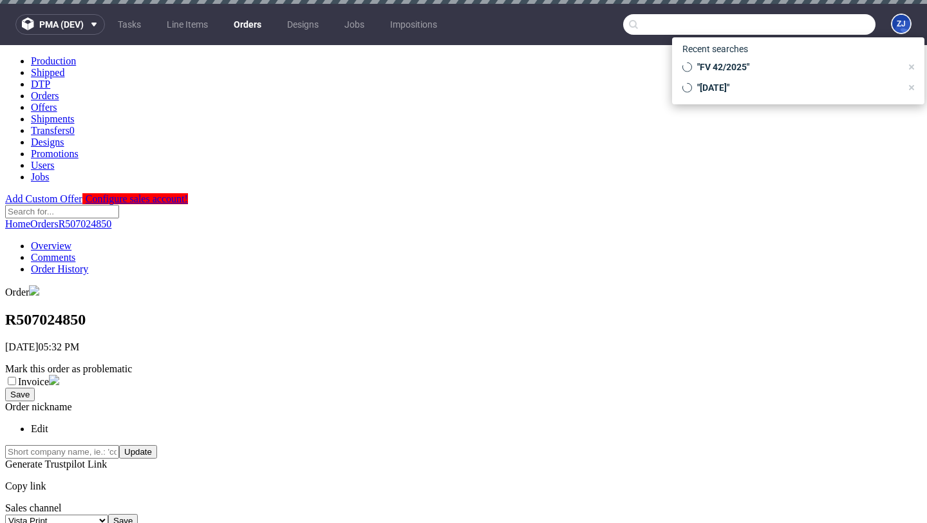
paste input "FV 42/2025"
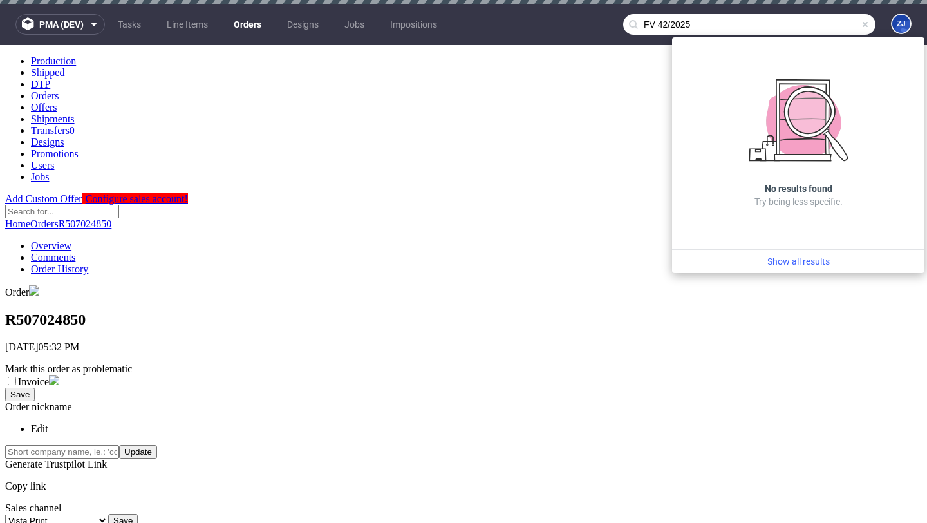
type input "FV 42/2025"
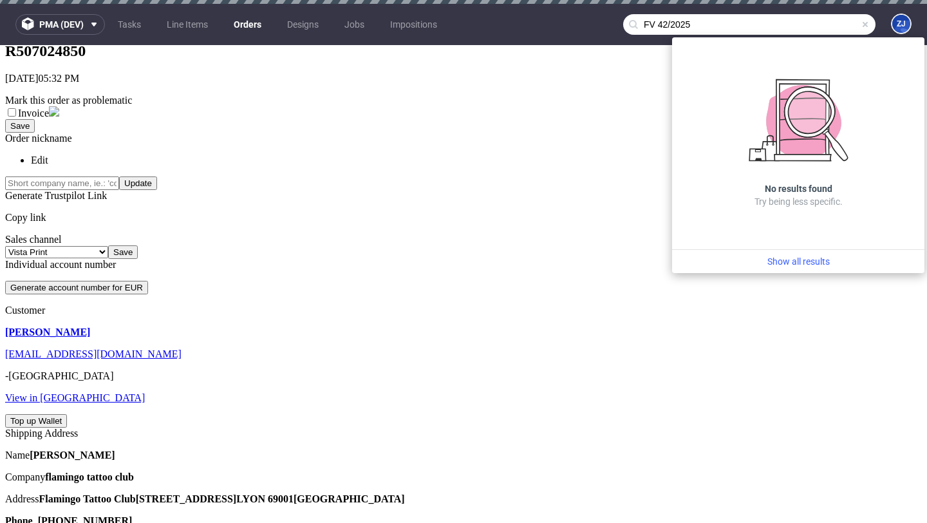
scroll to position [443, 0]
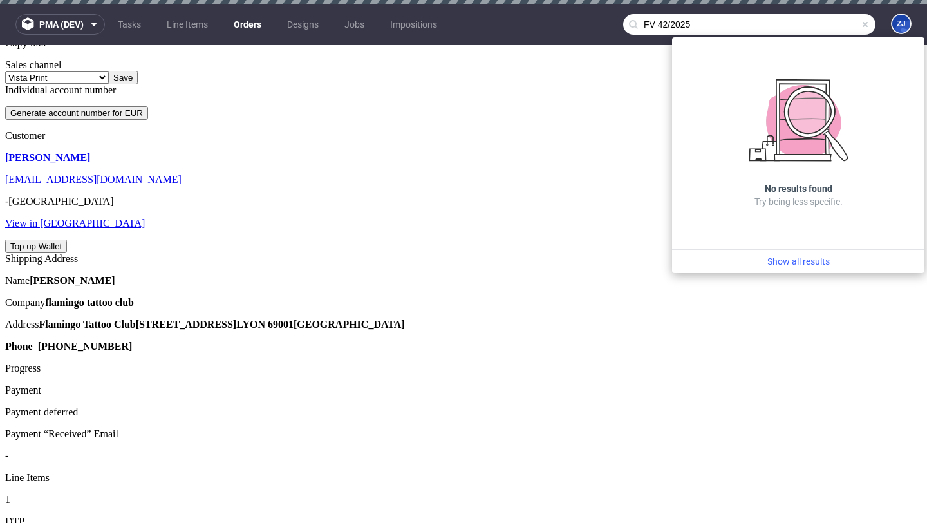
drag, startPoint x: 279, startPoint y: 216, endPoint x: 223, endPoint y: 216, distance: 56.0
copy link "FV 42/2025"
click at [793, 15] on input "FV 42/2025" at bounding box center [749, 24] width 252 height 21
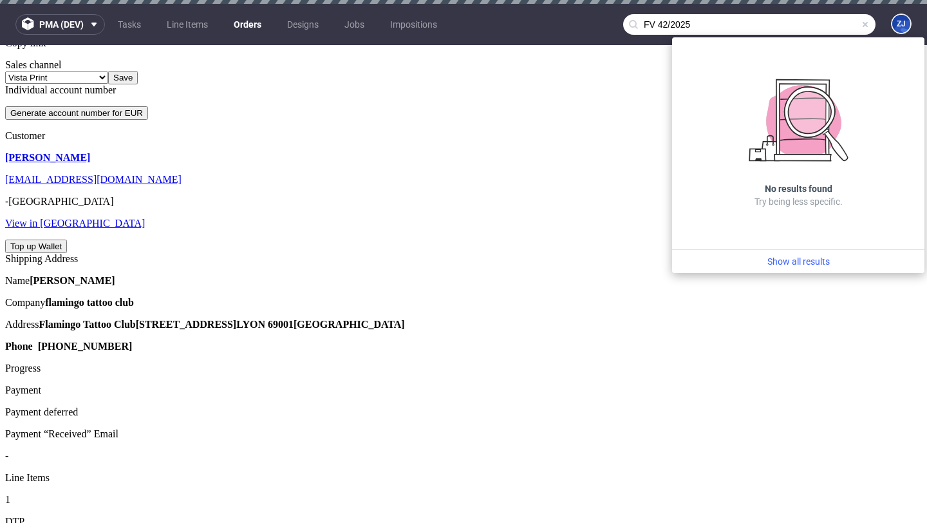
click at [793, 15] on input "FV 42/2025" at bounding box center [749, 24] width 252 height 21
